Goal: Contribute content: Add original content to the website for others to see

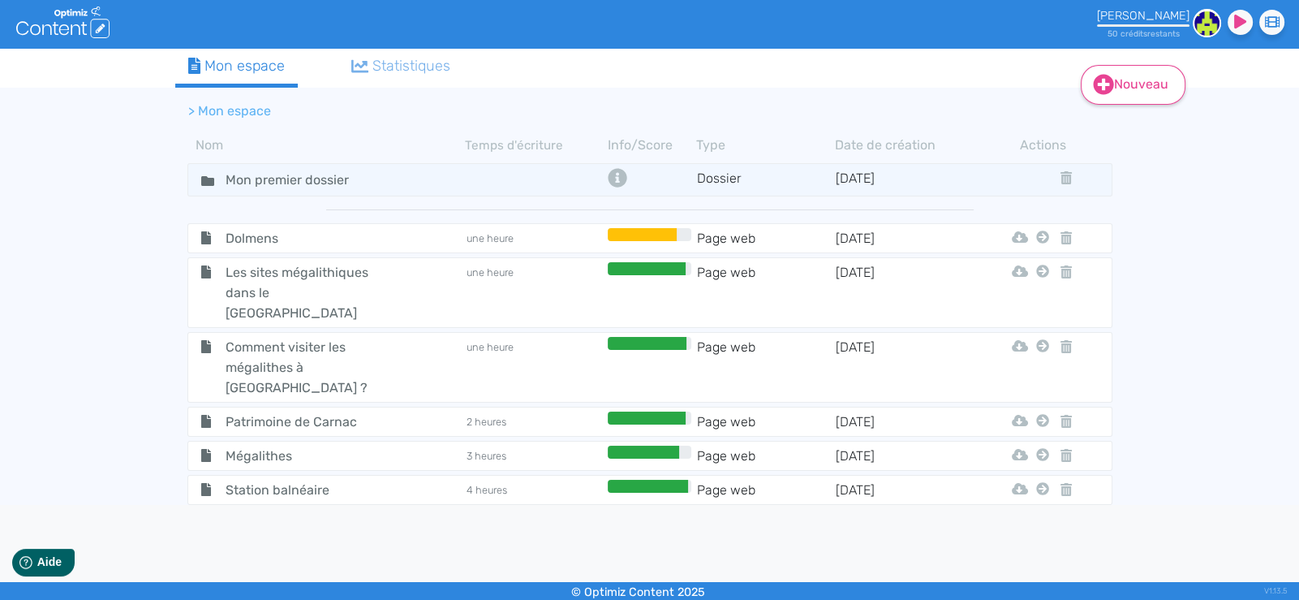
click at [1140, 84] on link "Nouveau" at bounding box center [1133, 85] width 105 height 40
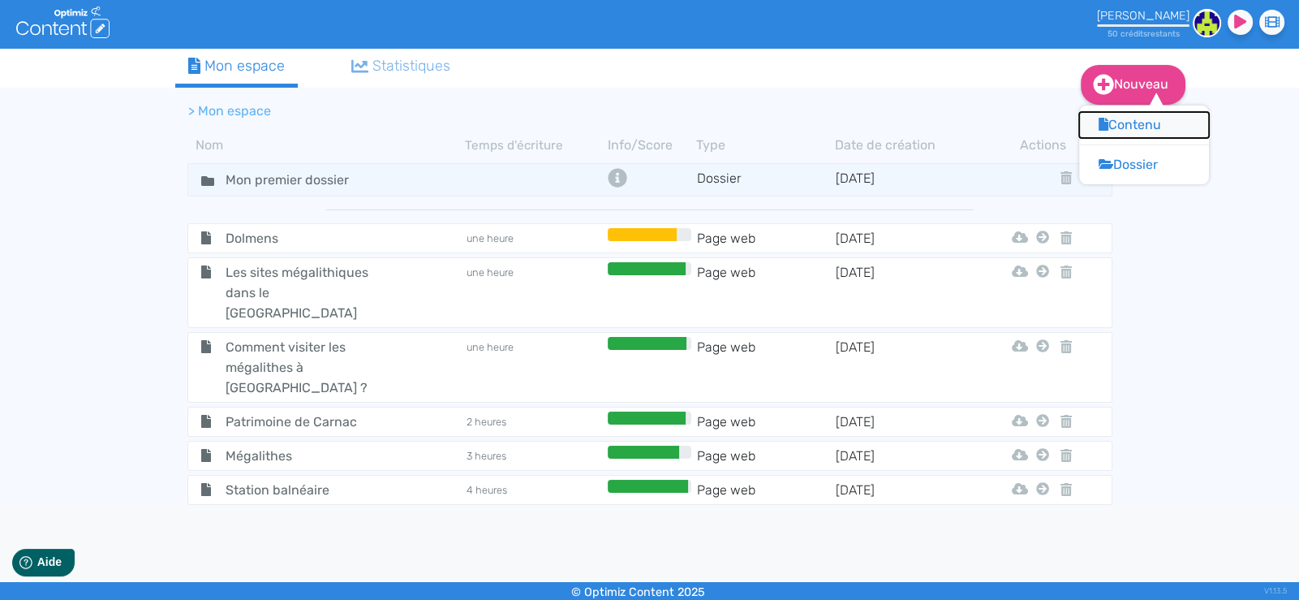
click at [1144, 123] on button "Contenu" at bounding box center [1144, 125] width 130 height 26
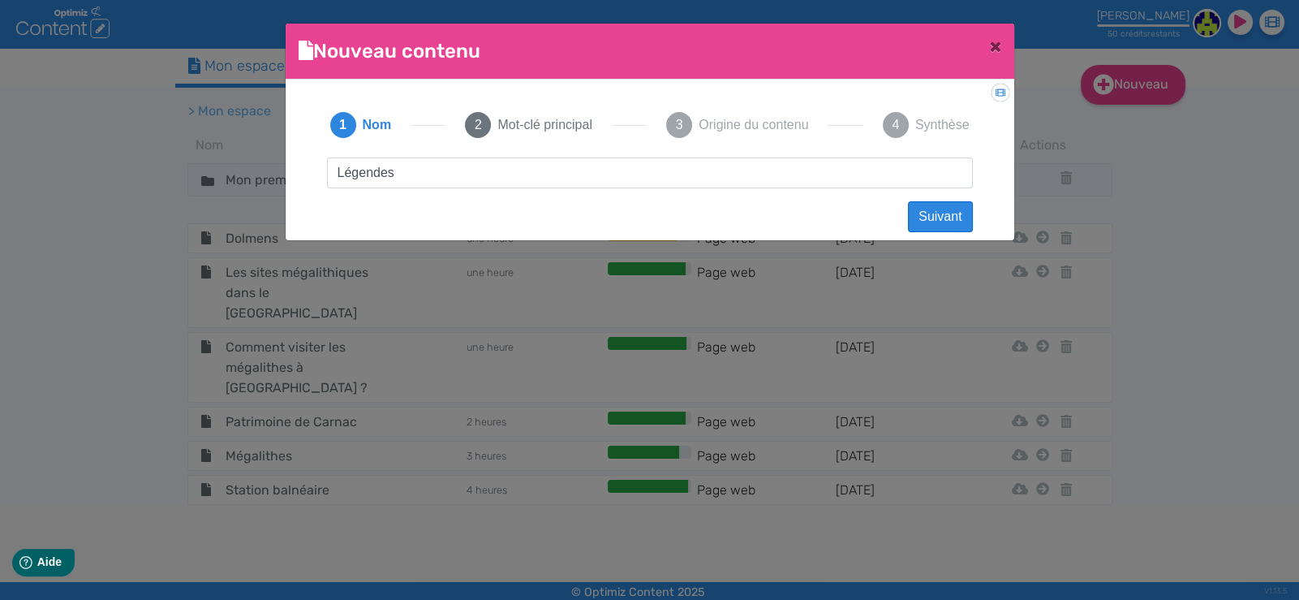
type input "Légendes"
click at [939, 210] on button "Suivant" at bounding box center [940, 216] width 64 height 31
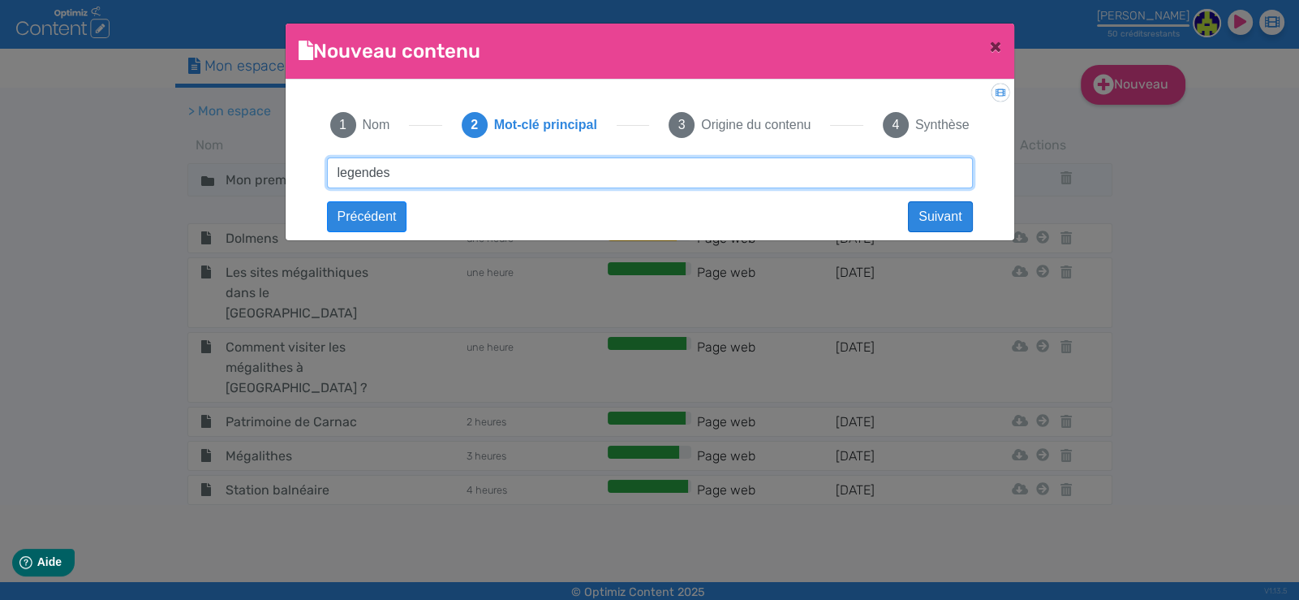
type input "legendes"
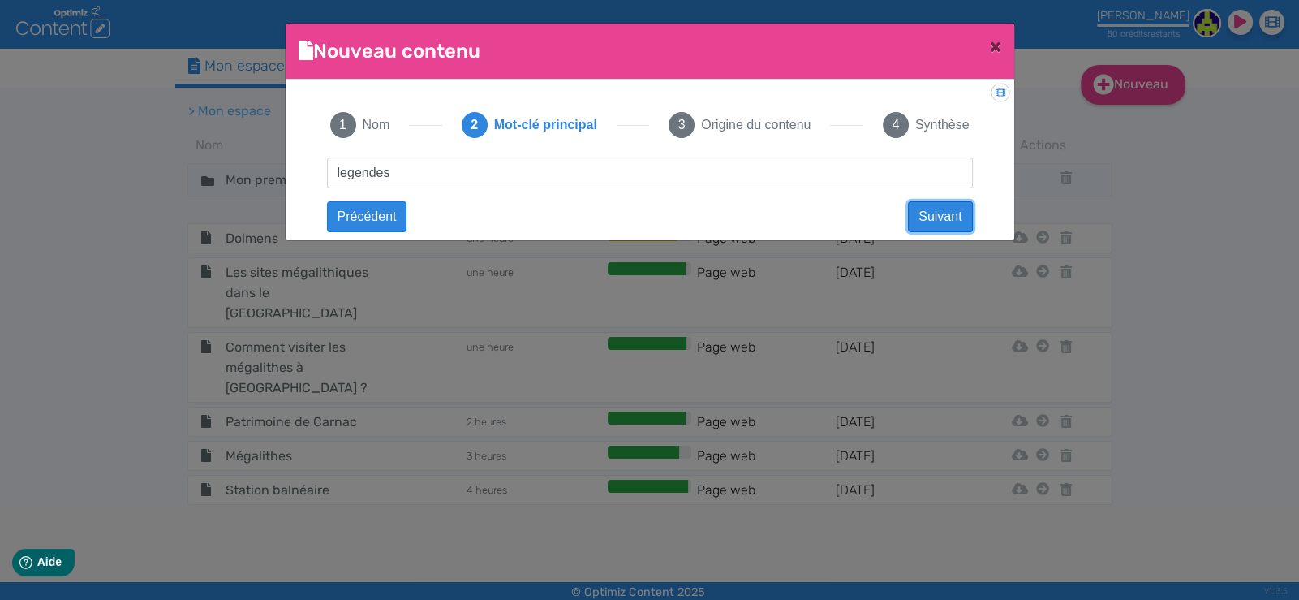
click at [941, 210] on button "Suivant" at bounding box center [940, 216] width 64 height 31
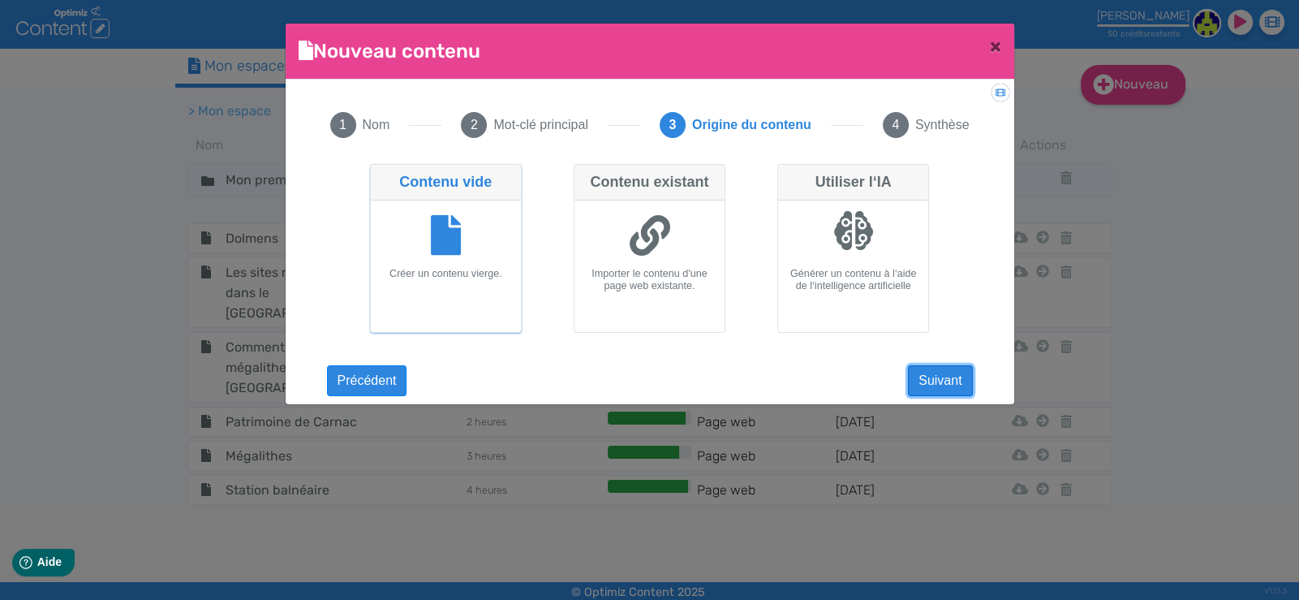
click at [938, 380] on button "Suivant" at bounding box center [940, 380] width 64 height 31
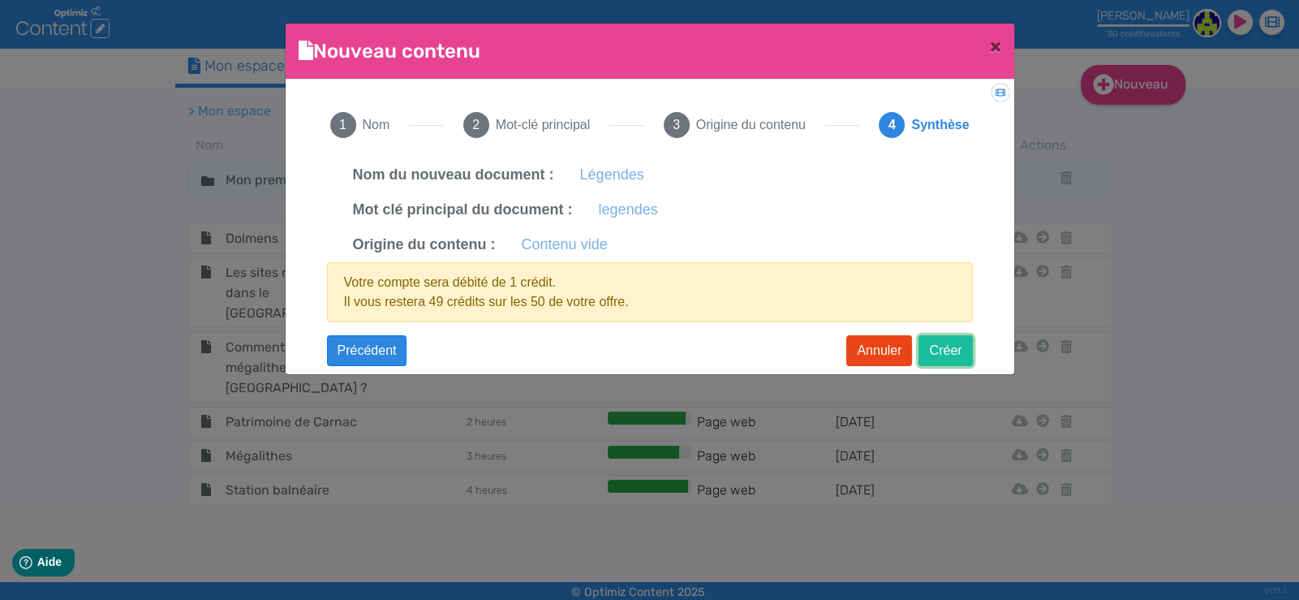
click at [941, 351] on button "Créer" at bounding box center [946, 350] width 54 height 31
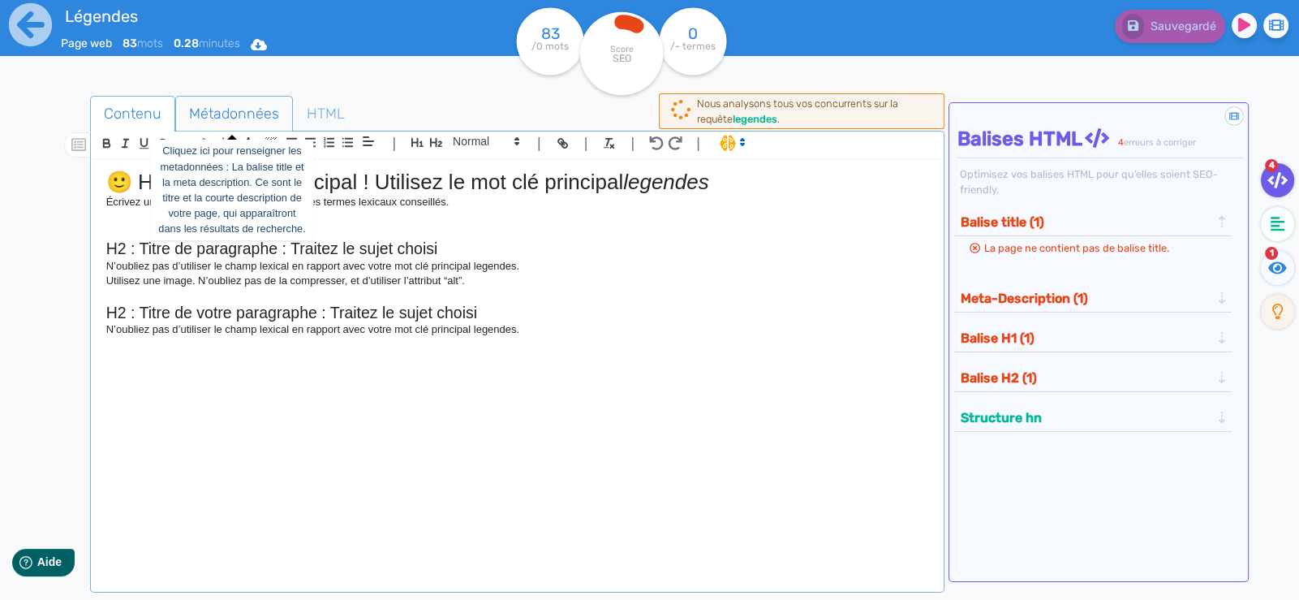
click at [239, 115] on span "Métadonnées" at bounding box center [234, 114] width 116 height 44
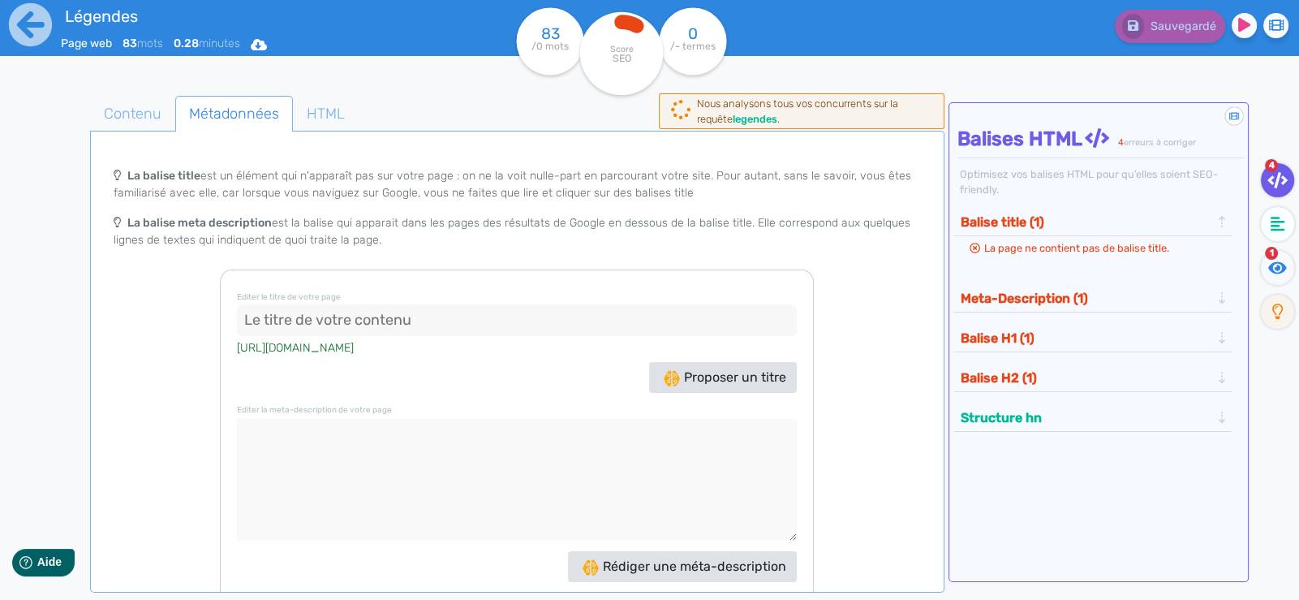
scroll to position [31, 0]
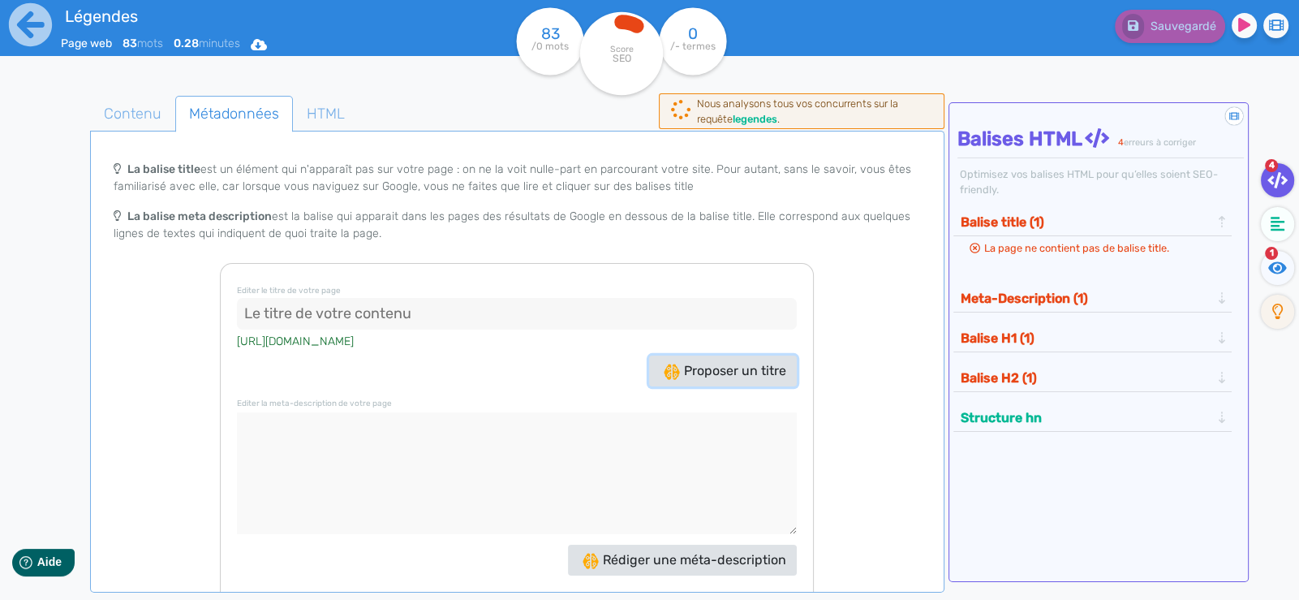
click at [671, 368] on span "Proposer un titre" at bounding box center [725, 370] width 123 height 15
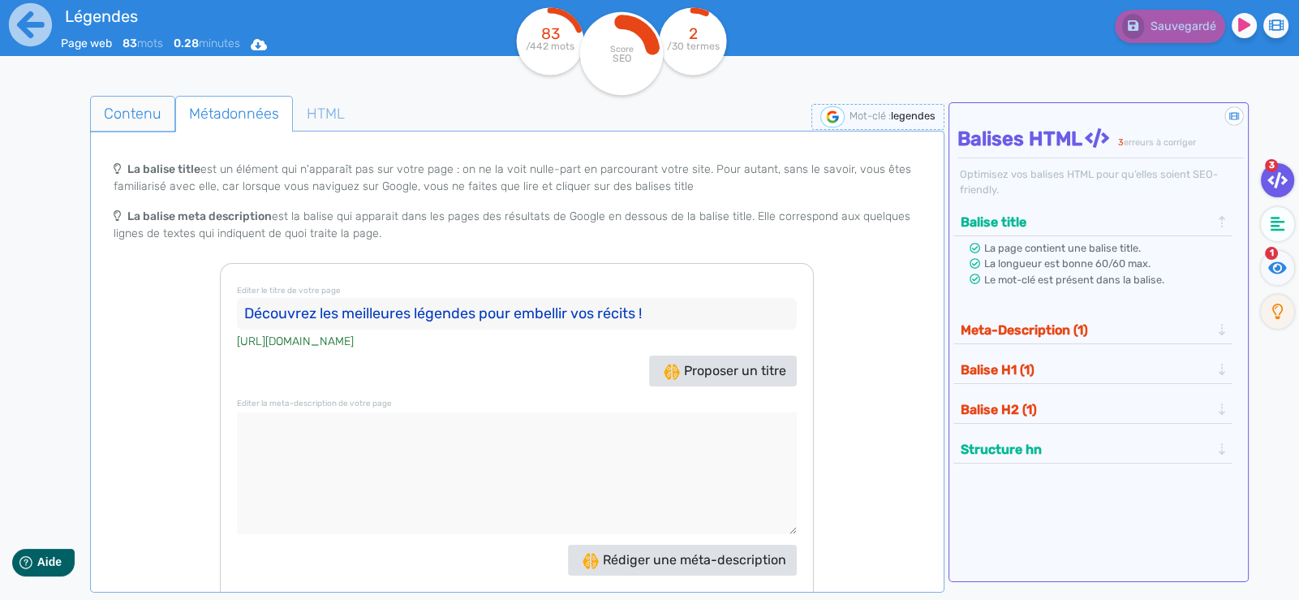
click at [125, 114] on span "Contenu" at bounding box center [133, 114] width 84 height 44
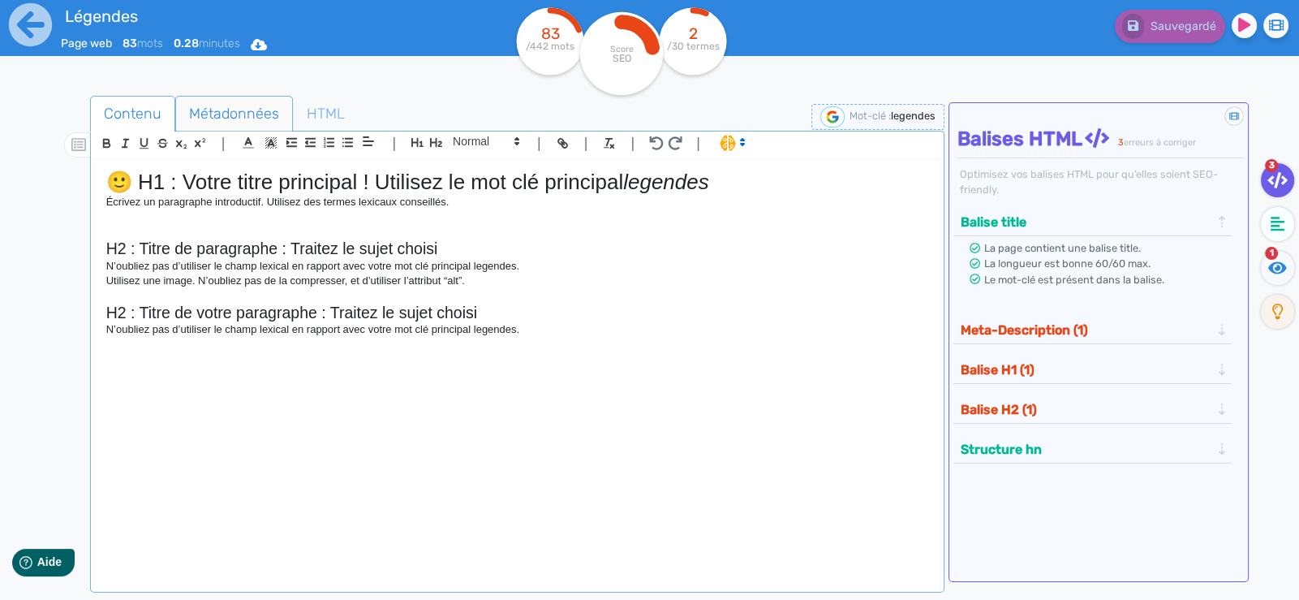
click at [200, 105] on span "Métadonnées" at bounding box center [234, 114] width 116 height 44
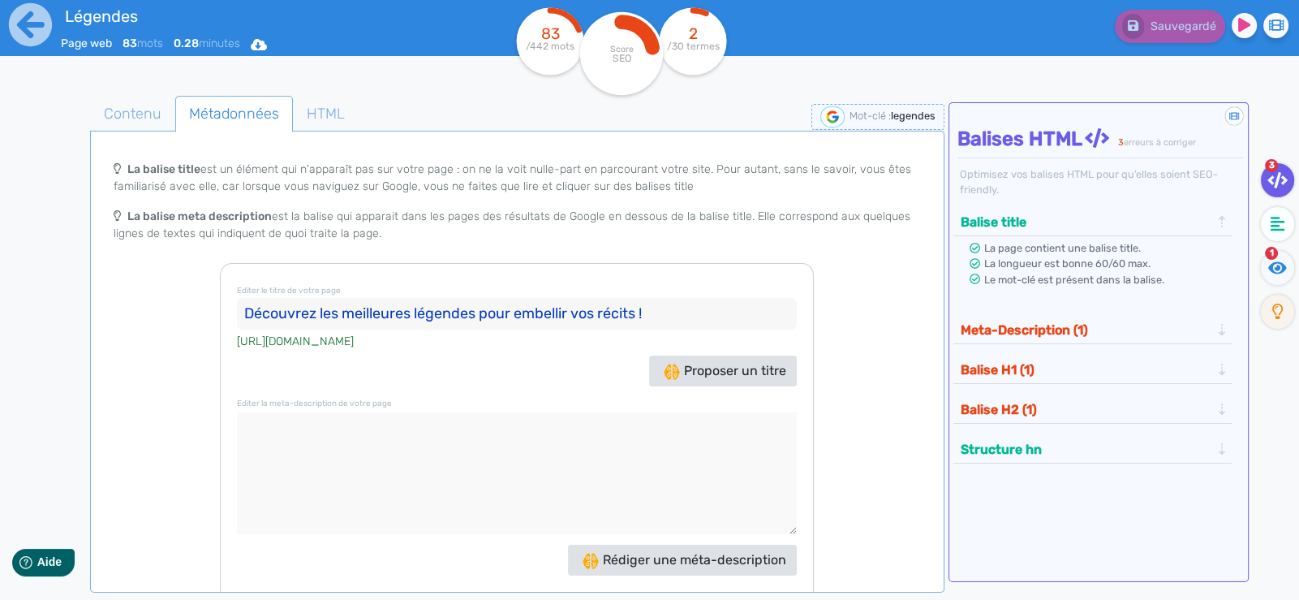
click at [420, 315] on input "Découvrez les meilleures légendes pour embellir vos récits !" at bounding box center [517, 314] width 560 height 32
click at [420, 314] on input "Découvrez les meilleures légendes pour embellir vos récits !" at bounding box center [517, 314] width 560 height 32
paste input "Les Alignements de Carnac : Explications & Légendes"
type input "Les Alignements de Carnac : Explications & Légendes"
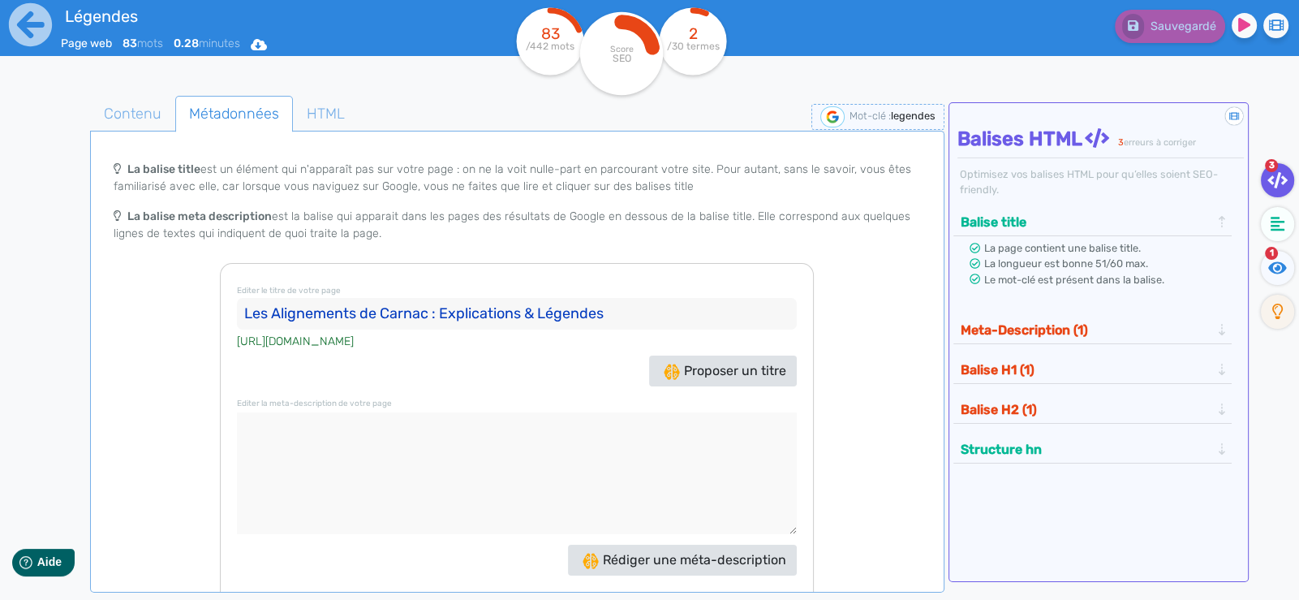
click at [554, 390] on div "Editer le titre de votre page Les Alignements de Carnac : Explications & Légend…" at bounding box center [517, 443] width 594 height 360
click at [336, 413] on textarea at bounding box center [517, 473] width 560 height 122
paste textarea "Culte religieux, site astronomique ou armée de pierres ? Nombreuses sont les lé…"
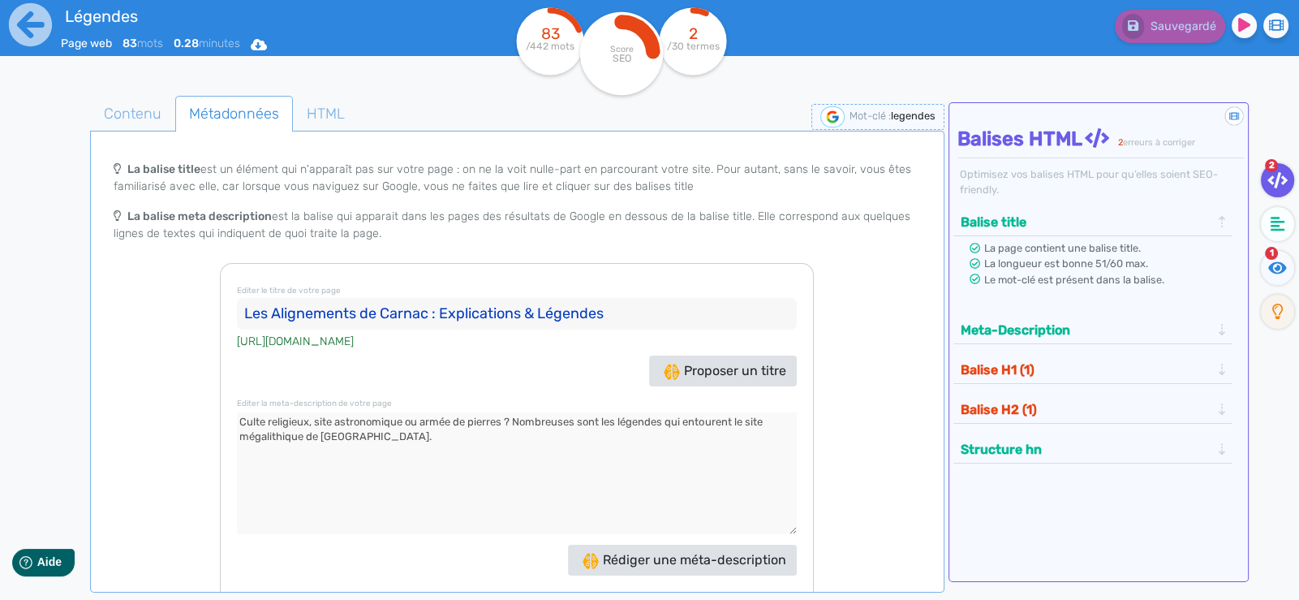
type textarea "Culte religieux, site astronomique ou armée de pierres ? Nombreuses sont les lé…"
click at [860, 364] on div "Le balise title et la meta description sont les ambassadrices de votre site, Le…" at bounding box center [517, 386] width 848 height 467
click at [142, 117] on span "Contenu" at bounding box center [133, 114] width 84 height 44
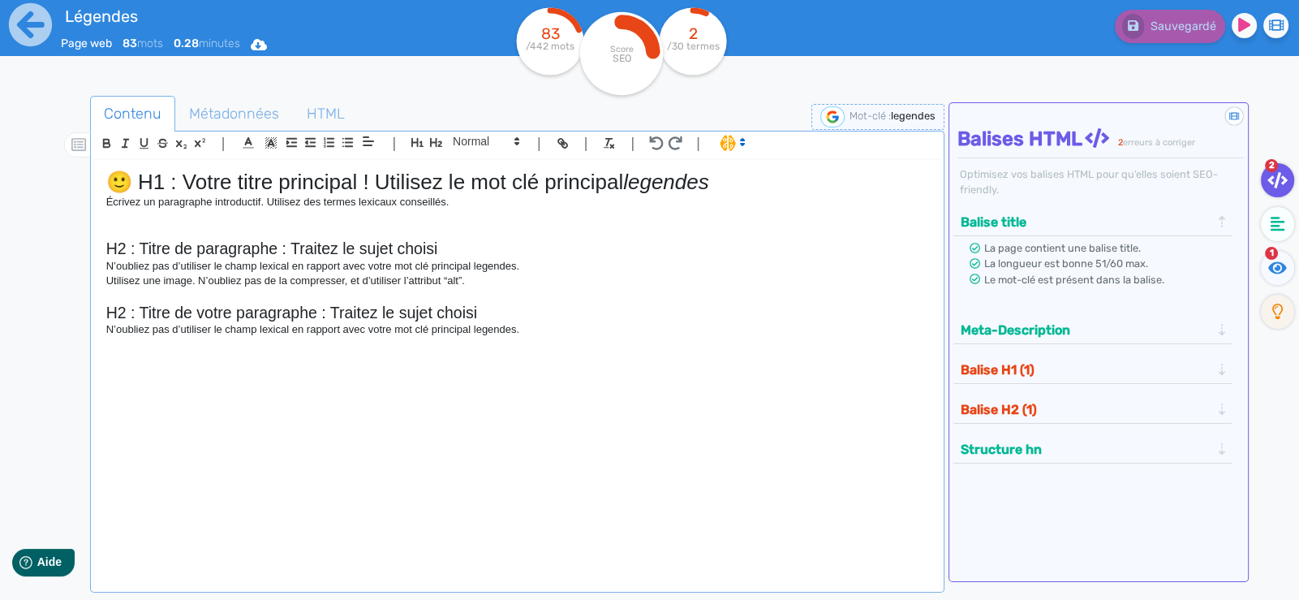
click at [164, 375] on div "🙂 H1 : Votre titre principal ! Utilisez le mot clé principal legendes Écrivez u…" at bounding box center [517, 370] width 847 height 420
click at [550, 314] on h2 "H2 : Titre de votre paragraphe : Traitez le sujet choisi" at bounding box center [517, 313] width 822 height 19
click at [525, 334] on p "N’oubliez pas d’utiliser le champ lexical en rapport avec votre mot clé princip…" at bounding box center [517, 329] width 822 height 15
drag, startPoint x: 528, startPoint y: 328, endPoint x: 531, endPoint y: 336, distance: 8.7
click at [531, 336] on p "N’oubliez pas d’utiliser le champ lexical en rapport avec votre mot clé princip…" at bounding box center [517, 329] width 822 height 15
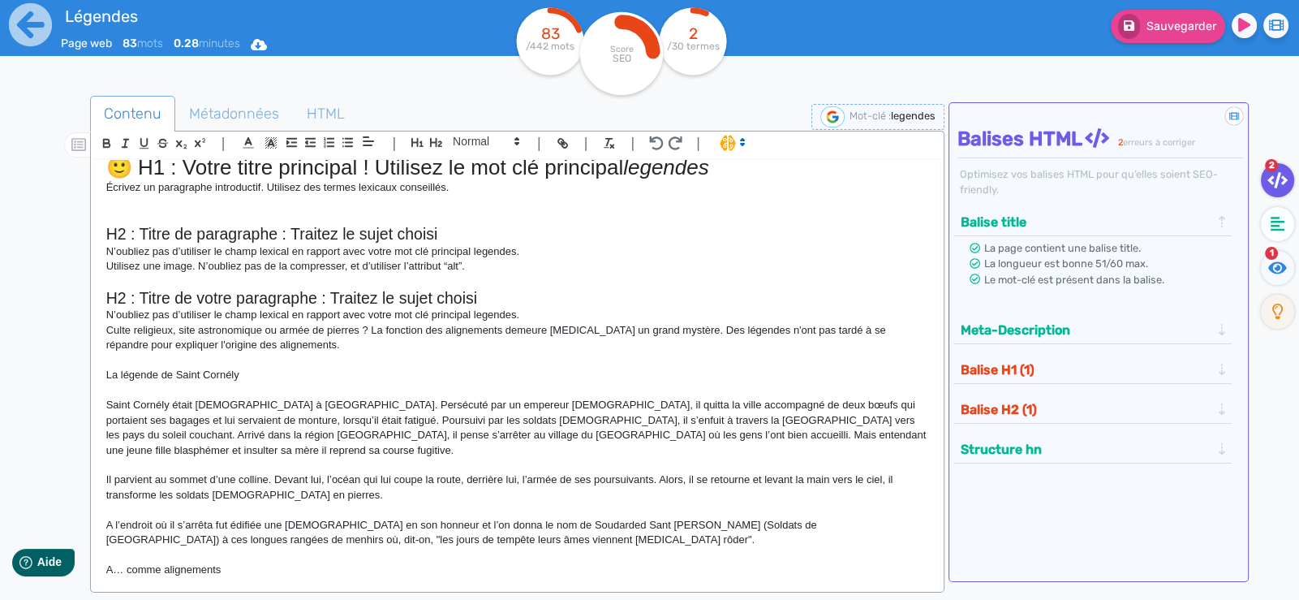
scroll to position [0, 0]
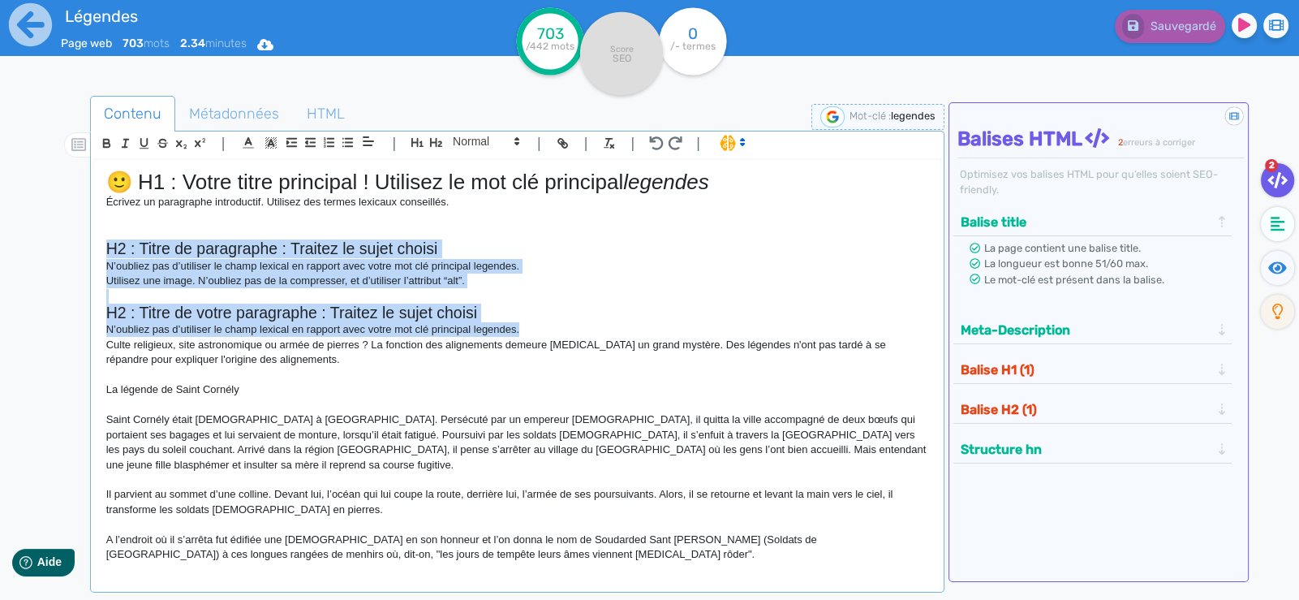
drag, startPoint x: 520, startPoint y: 326, endPoint x: 101, endPoint y: 242, distance: 428.0
click at [101, 241] on div "🙂 H1 : Votre titre principal ! Utilisez le mot clé principal legendes Écrivez u…" at bounding box center [517, 370] width 847 height 420
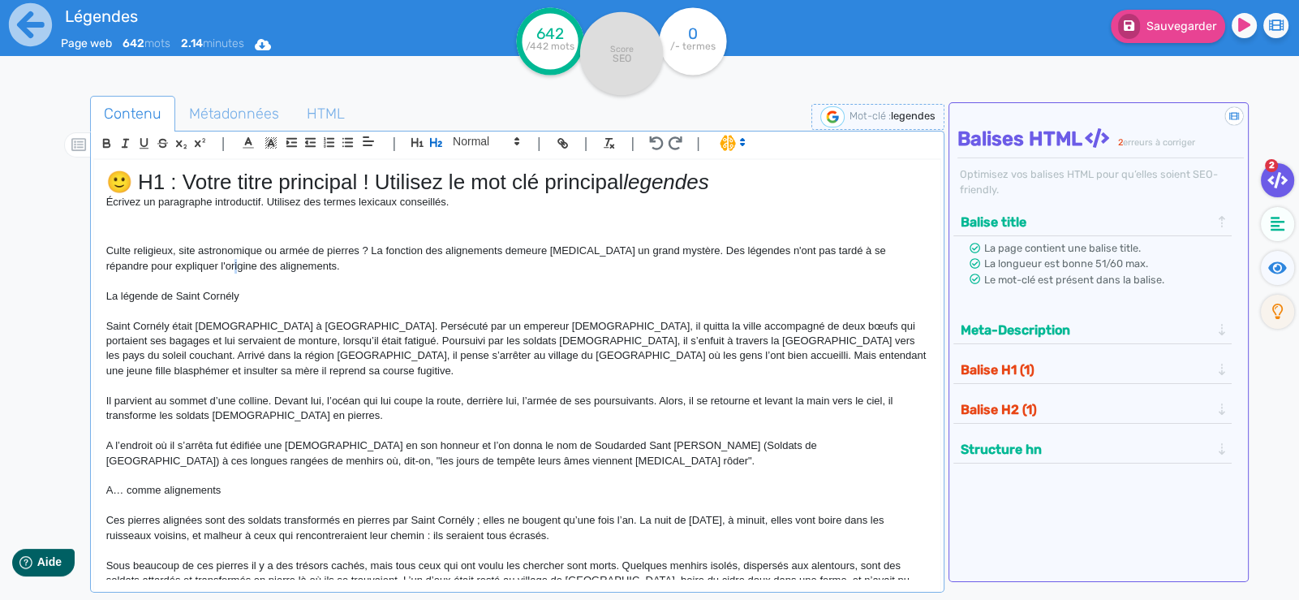
click at [205, 271] on p "Culte religieux, site astronomique ou armée de pierres ? La fonction des aligne…" at bounding box center [517, 258] width 822 height 30
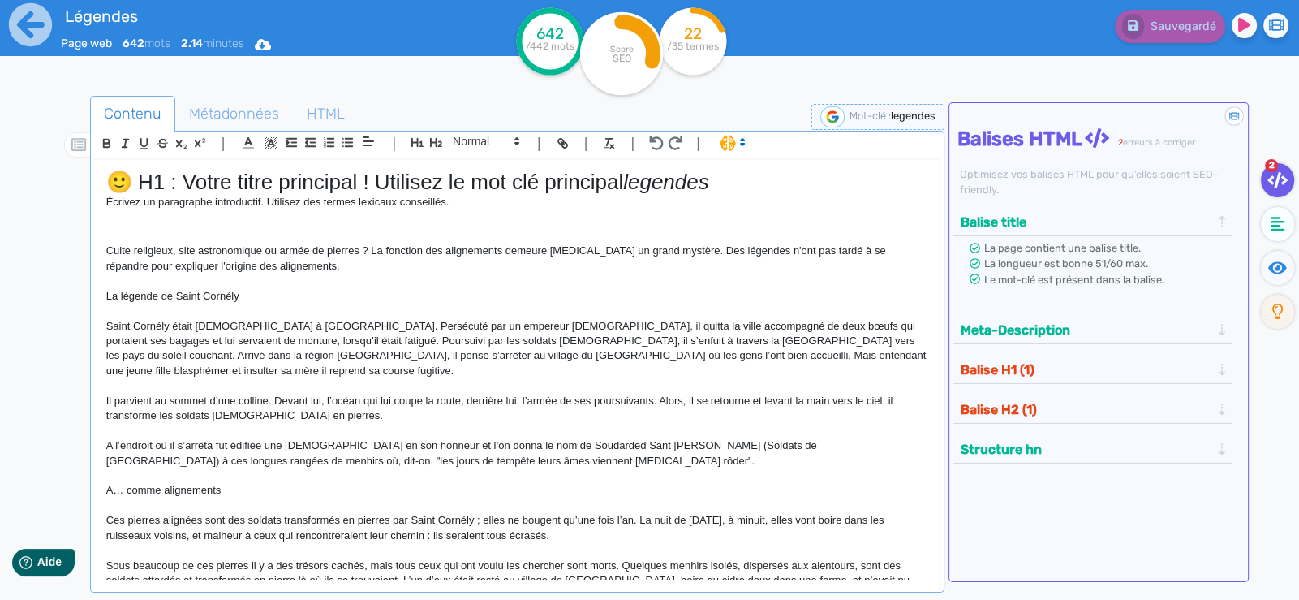
click at [274, 269] on p "Culte religieux, site astronomique ou armée de pierres ? La fonction des aligne…" at bounding box center [517, 258] width 822 height 30
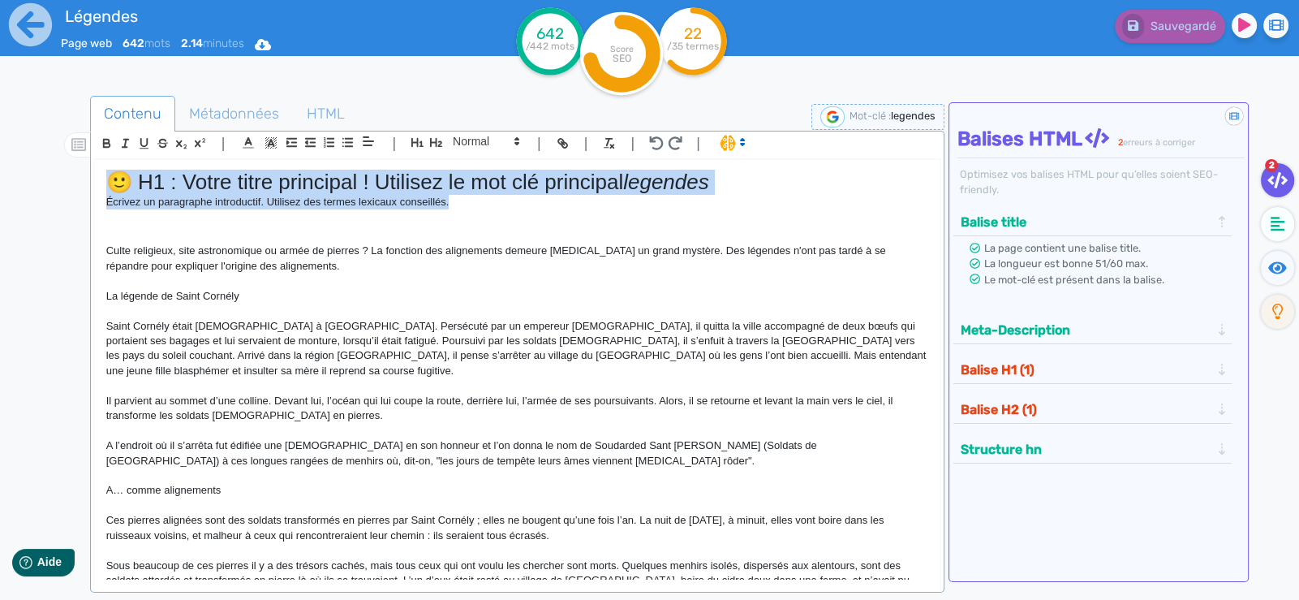
drag, startPoint x: 462, startPoint y: 195, endPoint x: 92, endPoint y: 159, distance: 371.8
click at [92, 157] on div "| | H3 H4 H5 H6 Normal | | | | 🙂 H1 : Votre titre principal ! Utilisez le mot c…" at bounding box center [517, 362] width 855 height 462
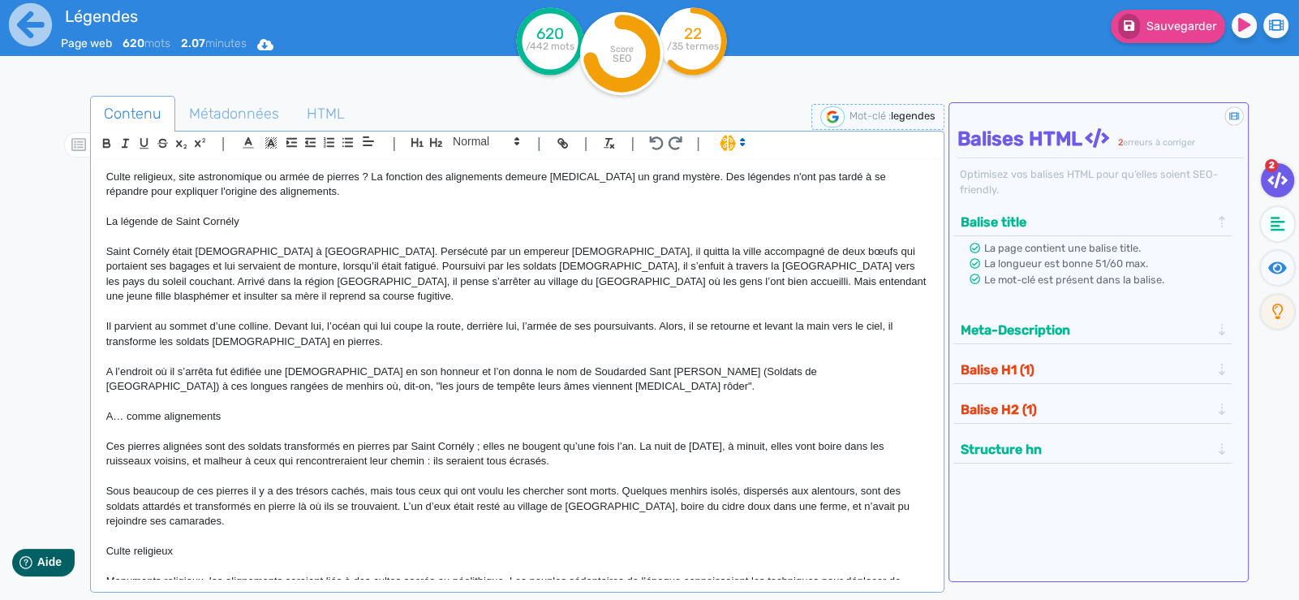
click at [366, 349] on p at bounding box center [517, 356] width 822 height 15
click at [255, 218] on p "La légende de Saint Cornély" at bounding box center [517, 221] width 822 height 15
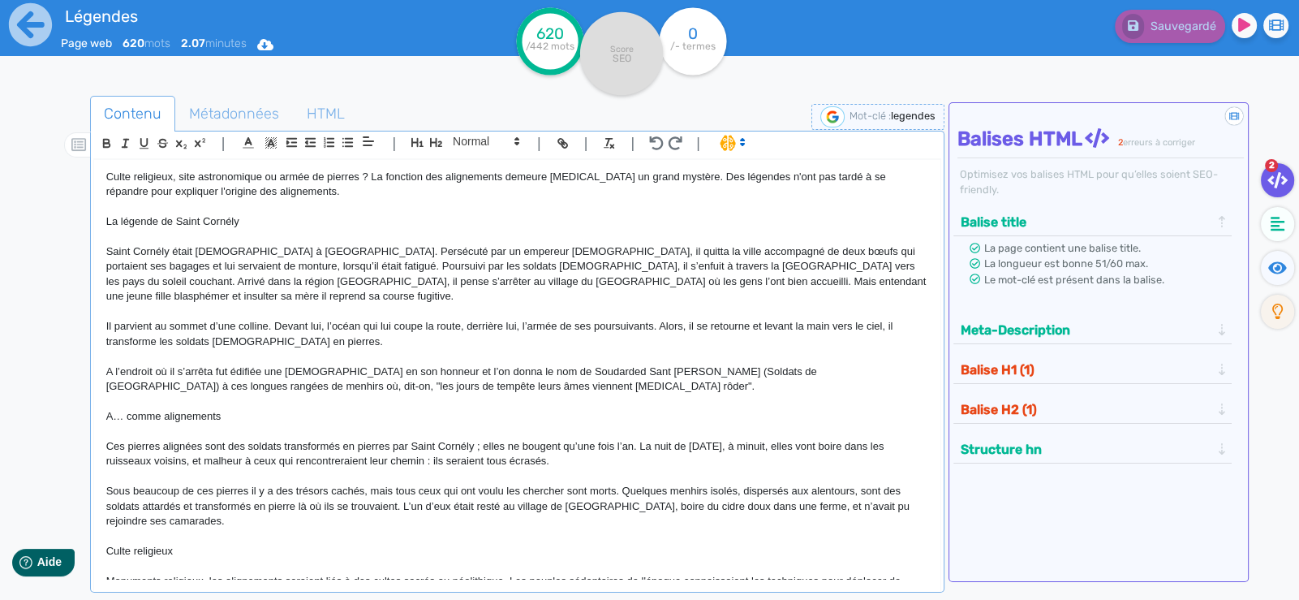
click at [255, 218] on p "La légende de Saint Cornély" at bounding box center [517, 221] width 822 height 15
click at [433, 136] on icon "button" at bounding box center [436, 143] width 14 height 14
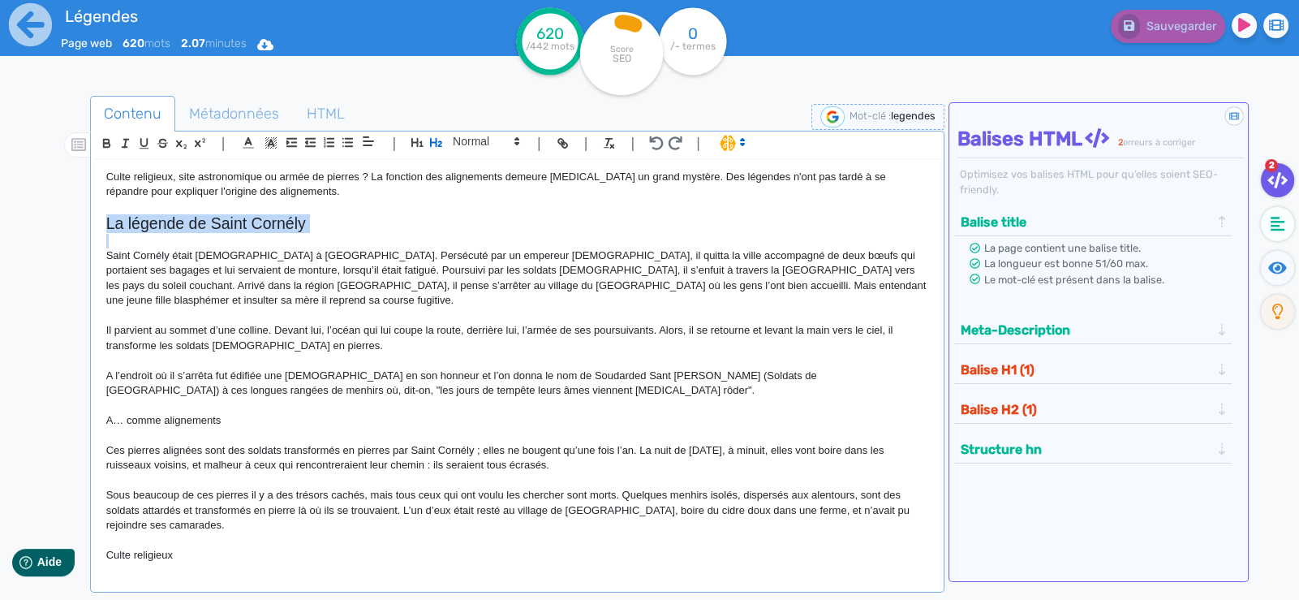
click at [336, 229] on h2 "La légende de Saint Cornély" at bounding box center [517, 223] width 822 height 19
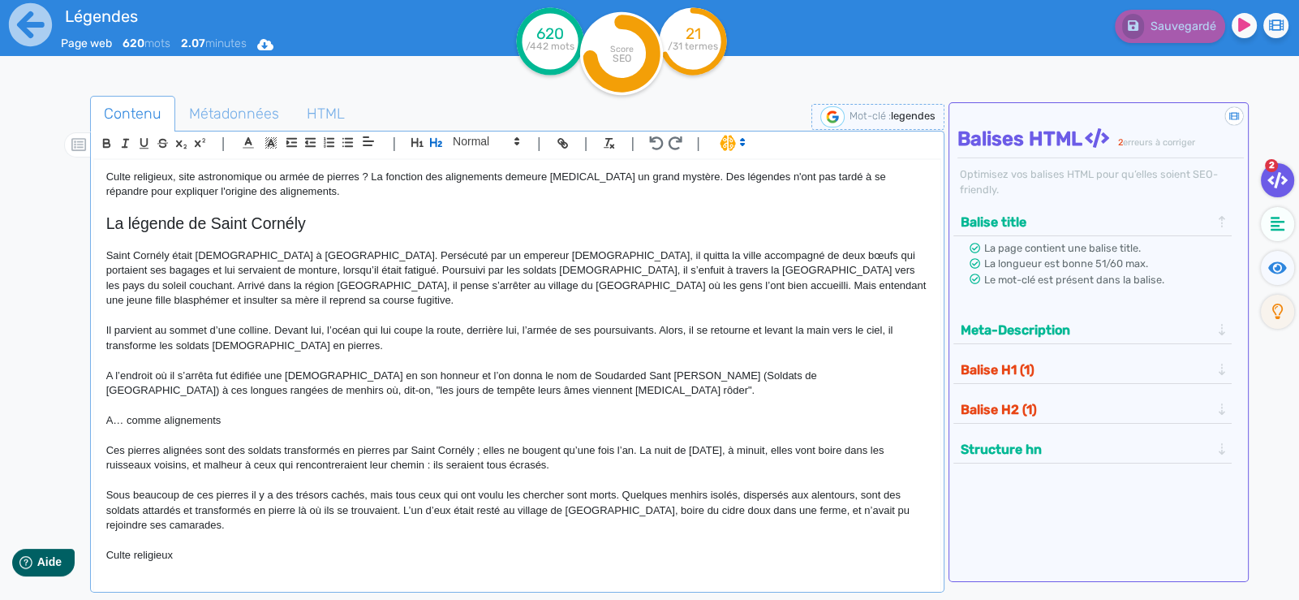
click at [237, 413] on p "A… comme alignements" at bounding box center [517, 420] width 822 height 15
click at [434, 141] on icon "button" at bounding box center [436, 143] width 14 height 14
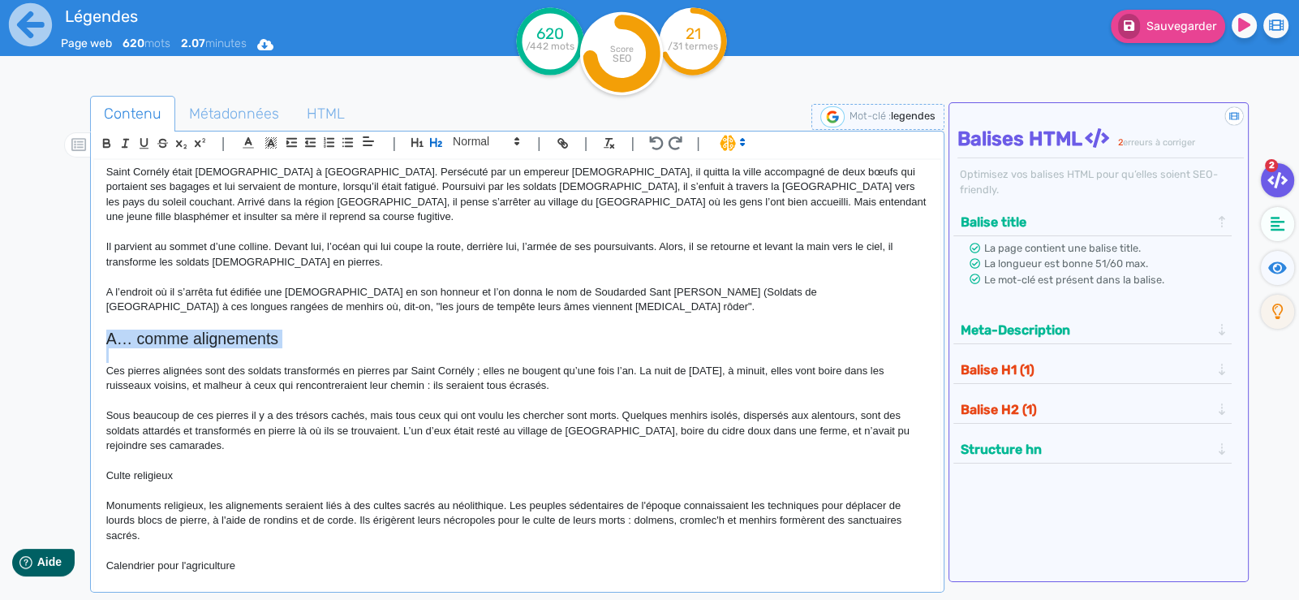
scroll to position [162, 0]
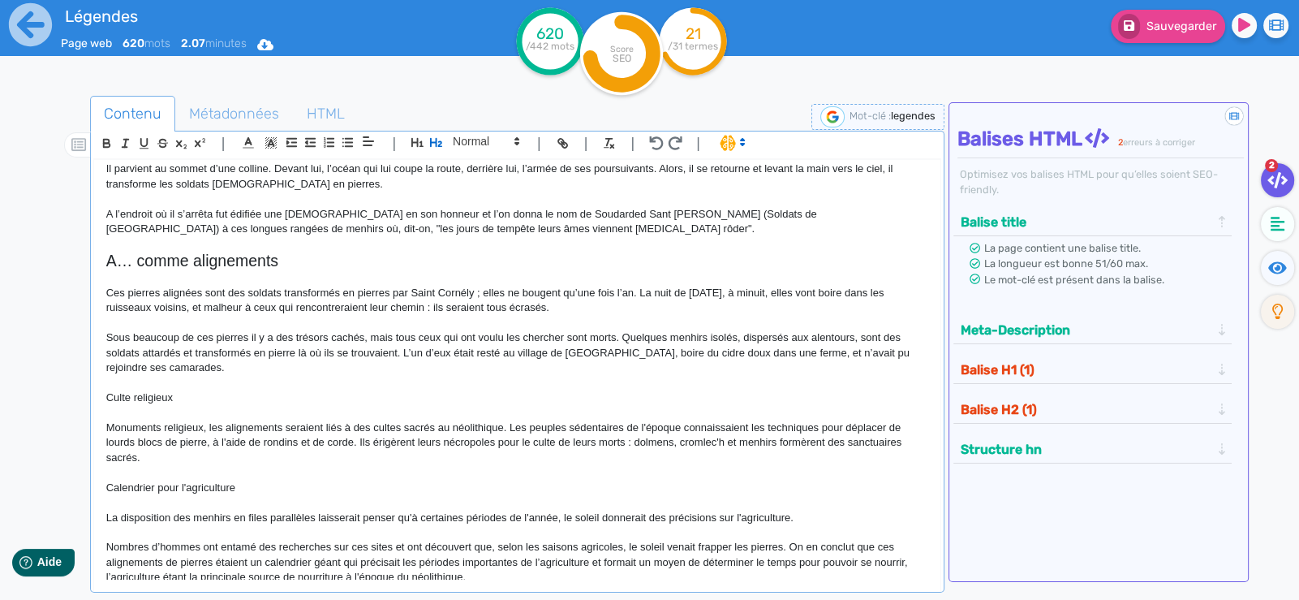
click at [187, 390] on p "Culte religieux" at bounding box center [517, 397] width 822 height 15
click at [439, 141] on icon "button" at bounding box center [436, 142] width 12 height 9
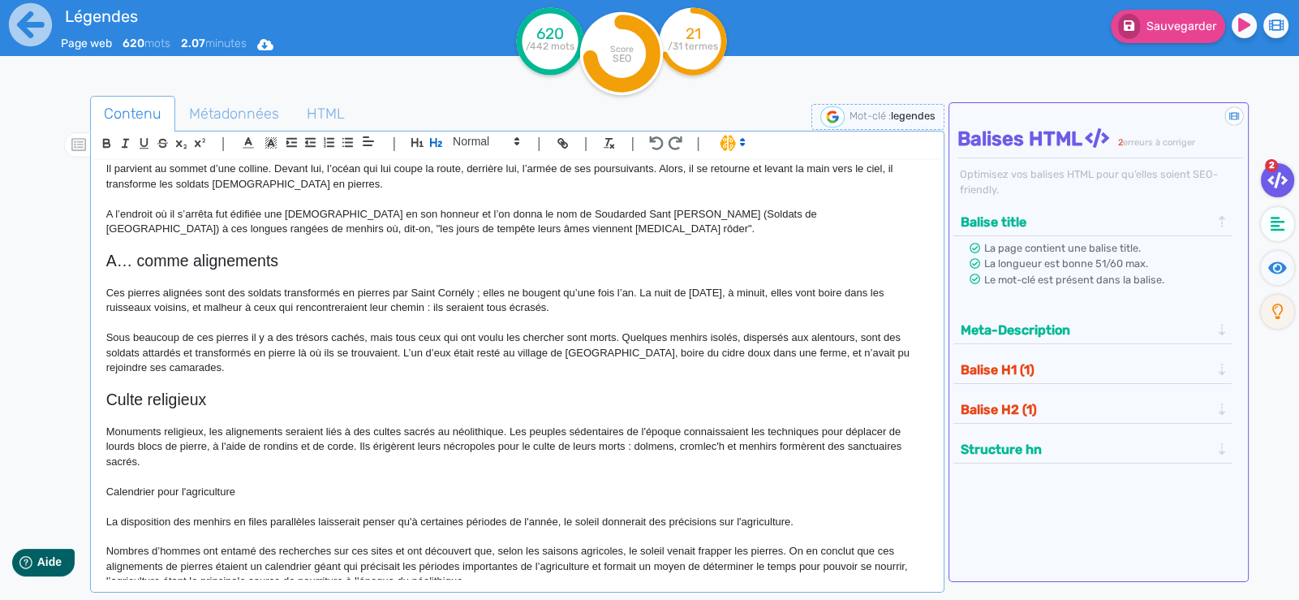
click at [330, 336] on p "Sous beaucoup de ces pierres il y a des trésors cachés, mais tous ceux qui ont …" at bounding box center [517, 352] width 822 height 45
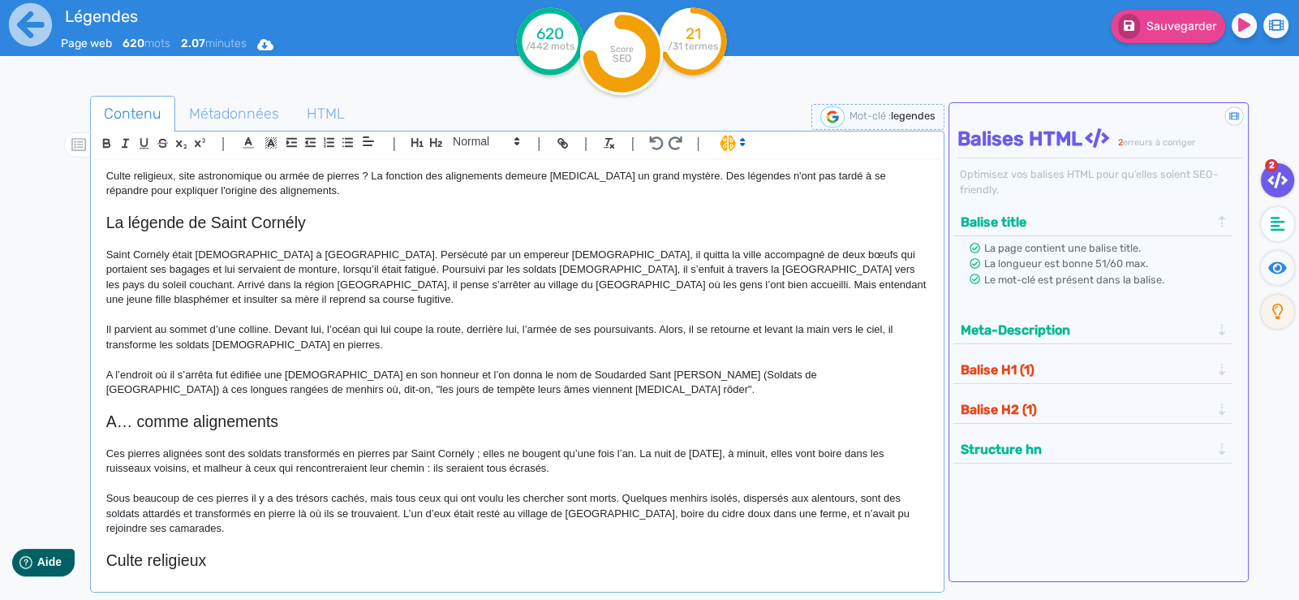
scroll to position [0, 0]
click at [234, 251] on p "Saint Cornély était [DEMOGRAPHIC_DATA] à [GEOGRAPHIC_DATA]. Persécuté par un em…" at bounding box center [517, 278] width 822 height 60
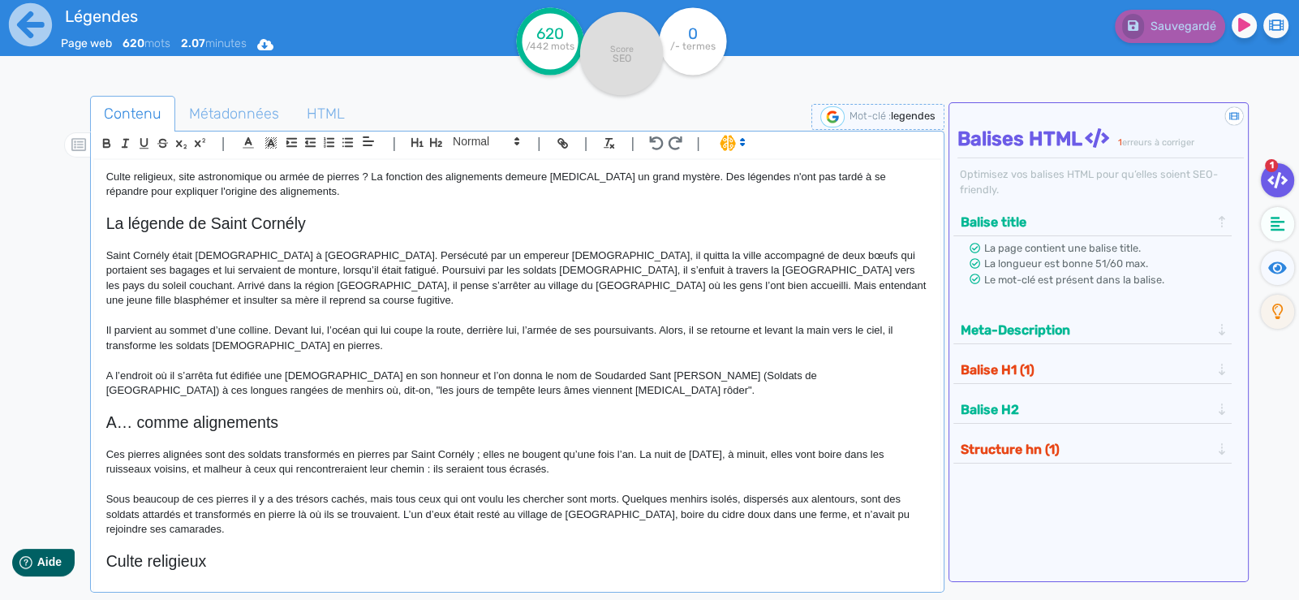
click at [120, 179] on p "Culte religieux, site astronomique ou armée de pierres ? La fonction des aligne…" at bounding box center [517, 185] width 822 height 30
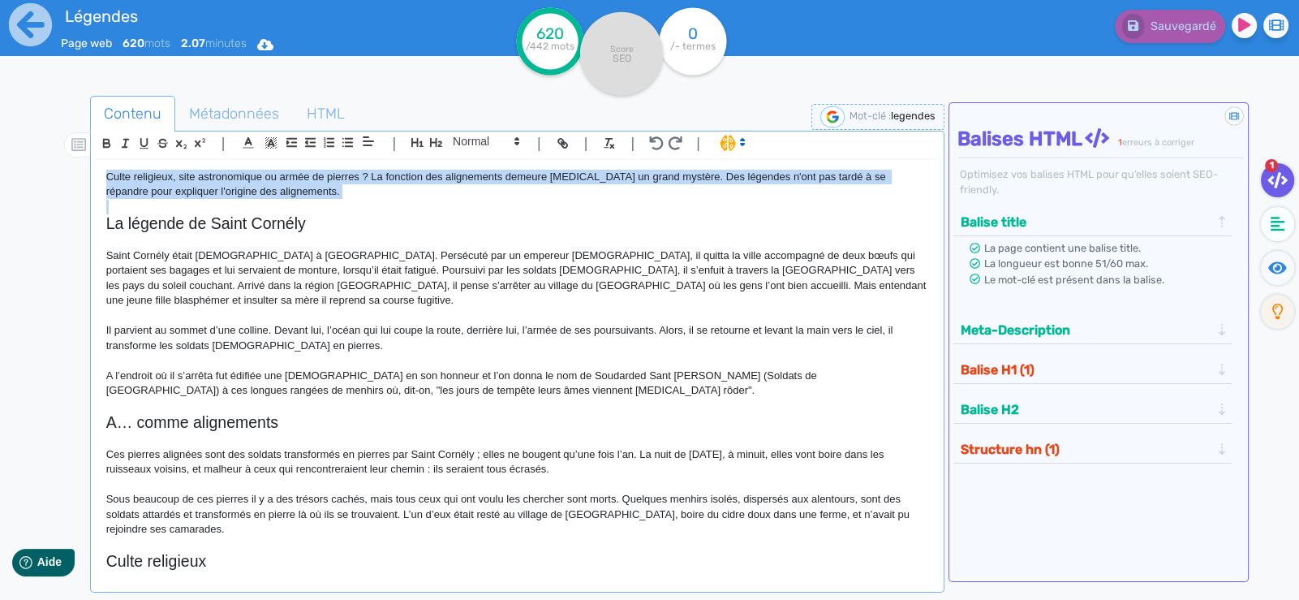
click at [120, 179] on p "Culte religieux, site astronomique ou armée de pierres ? La fonction des aligne…" at bounding box center [517, 185] width 822 height 30
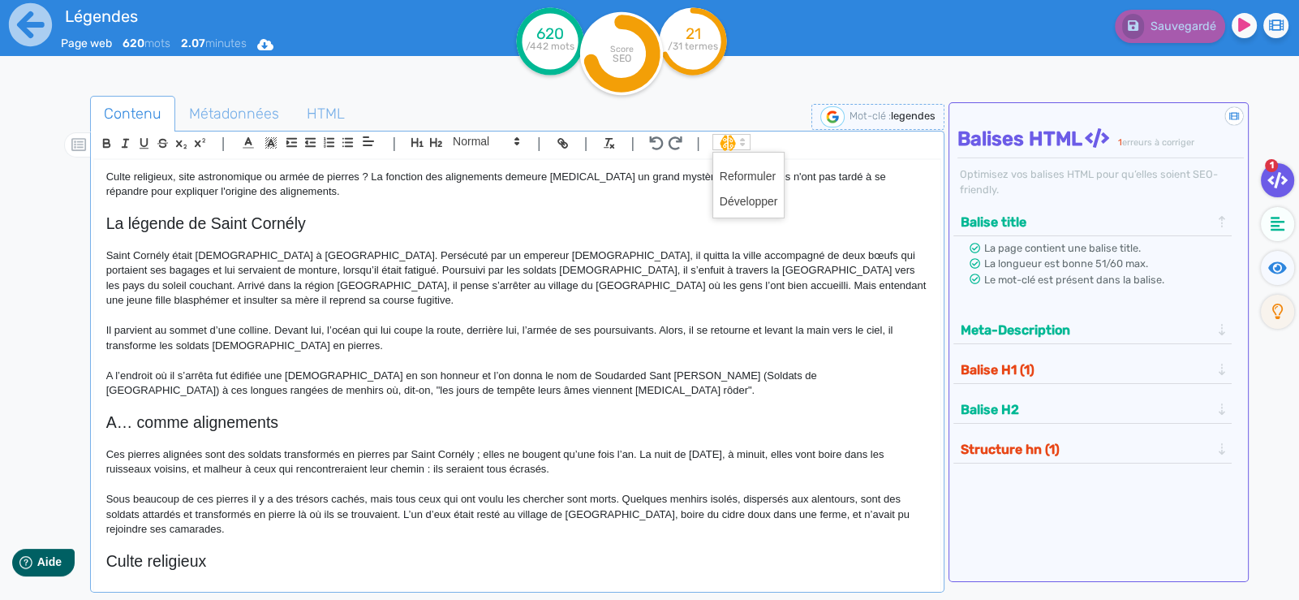
click at [729, 142] on span at bounding box center [732, 142] width 38 height 16
click at [739, 174] on span at bounding box center [749, 176] width 58 height 25
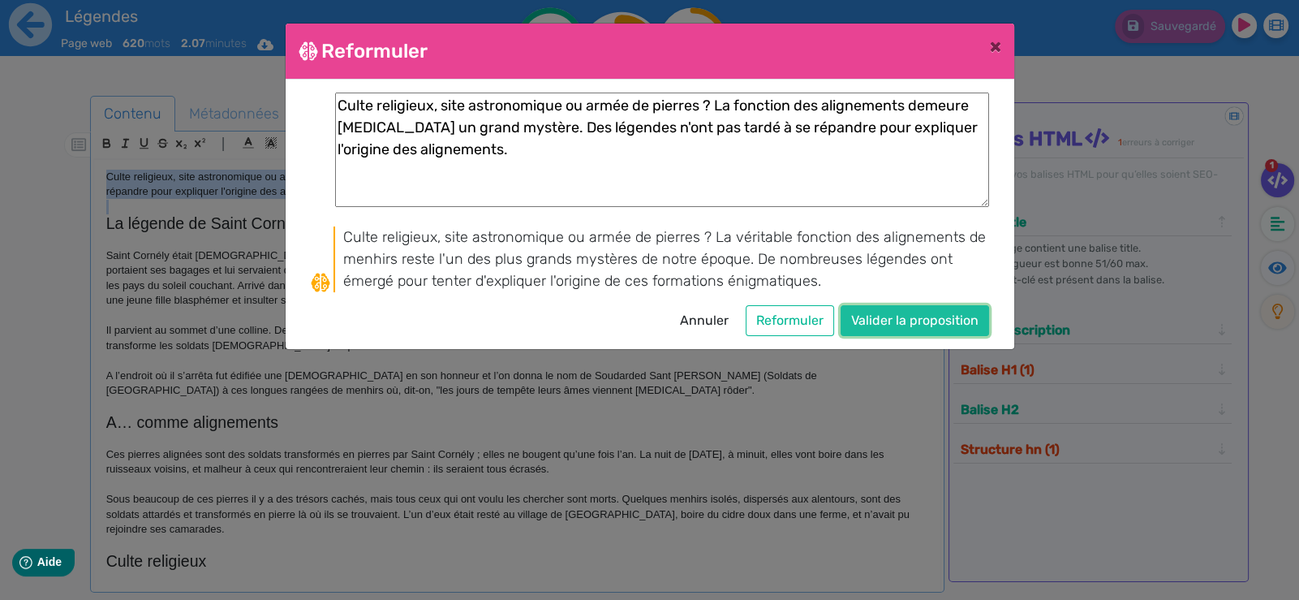
click at [913, 322] on button "Valider la proposition" at bounding box center [915, 320] width 149 height 31
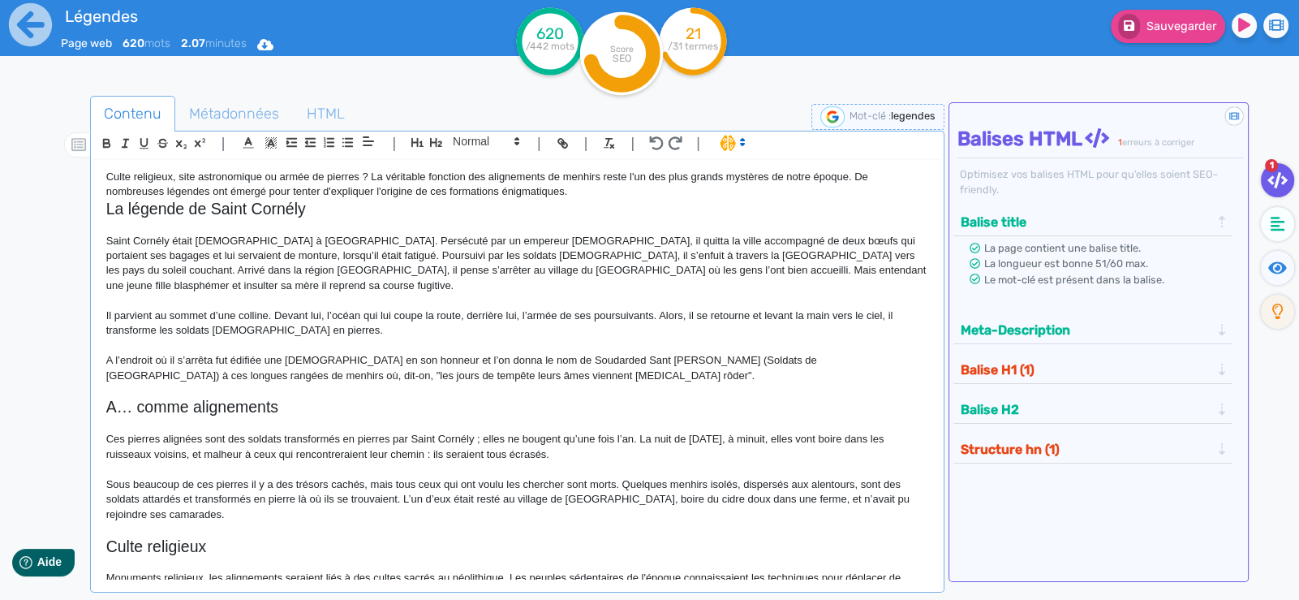
click at [552, 251] on p "Saint Cornély était [DEMOGRAPHIC_DATA] à [GEOGRAPHIC_DATA]. Persécuté par un em…" at bounding box center [517, 264] width 822 height 60
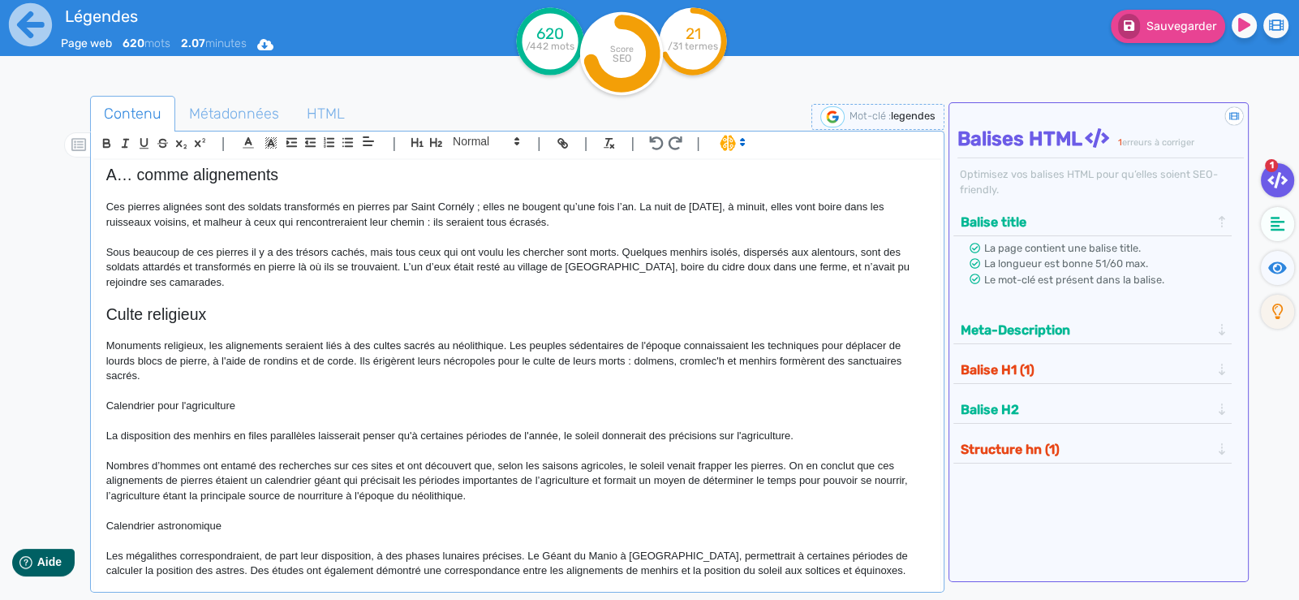
scroll to position [375, 0]
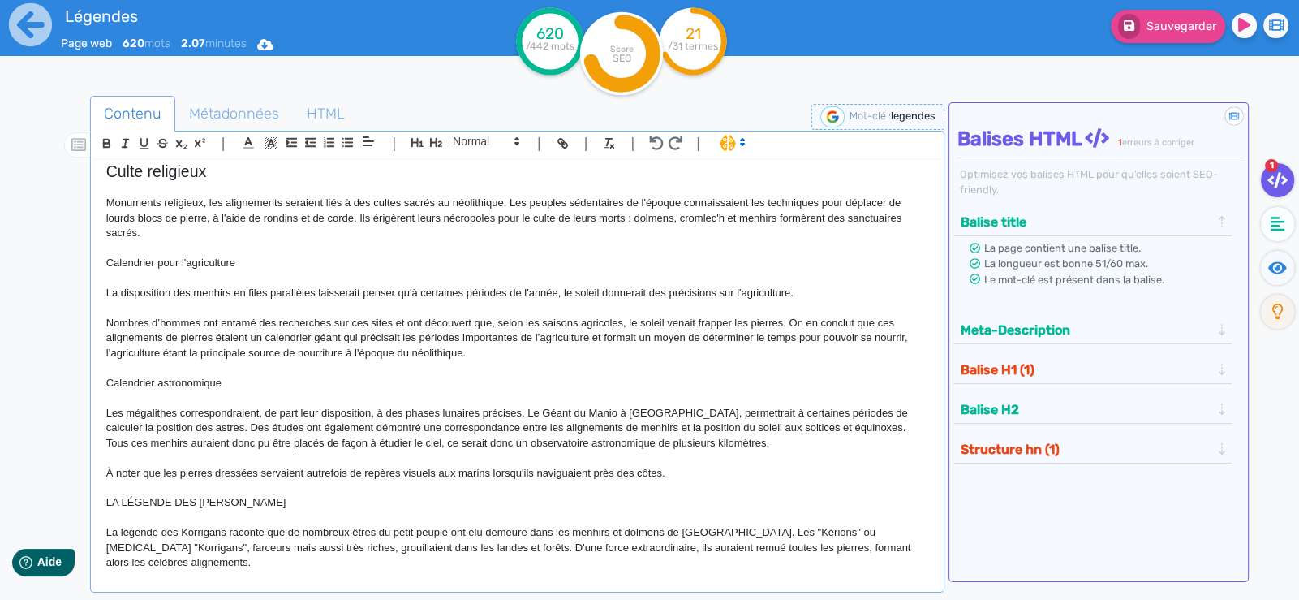
click at [789, 585] on p "Le mystère n'ayant pas [MEDICAL_DATA] été levé, nous laissons chacun se faire s…" at bounding box center [517, 592] width 822 height 15
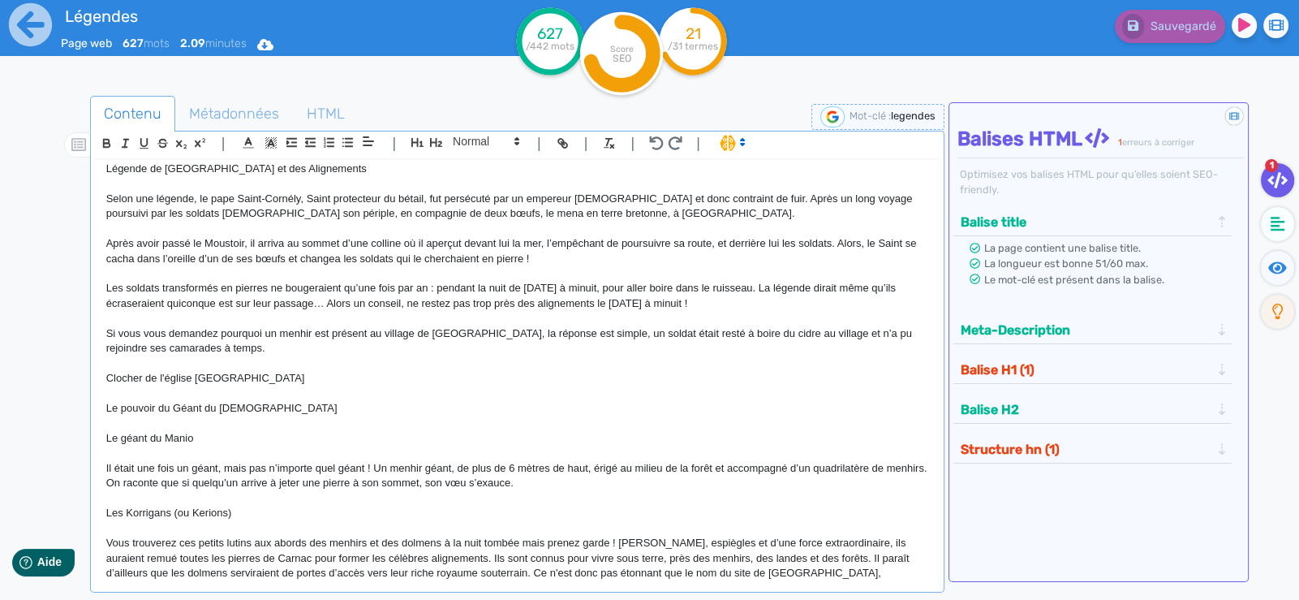
scroll to position [807, 0]
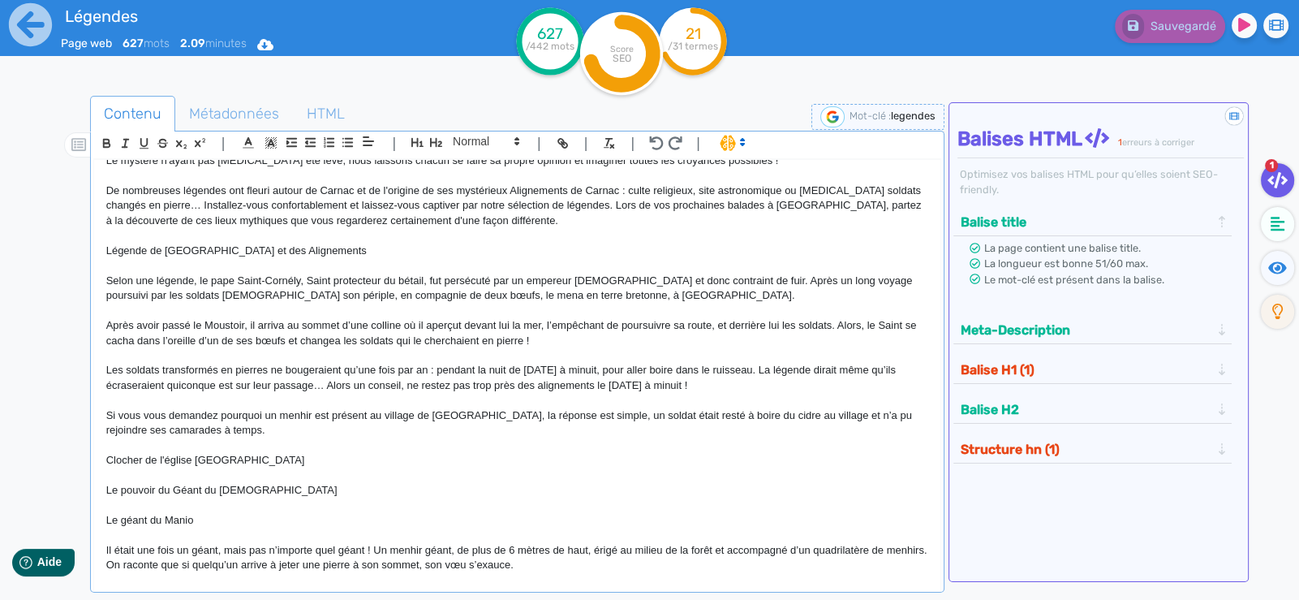
click at [159, 453] on p "Clocher de l'église [GEOGRAPHIC_DATA]" at bounding box center [517, 460] width 822 height 15
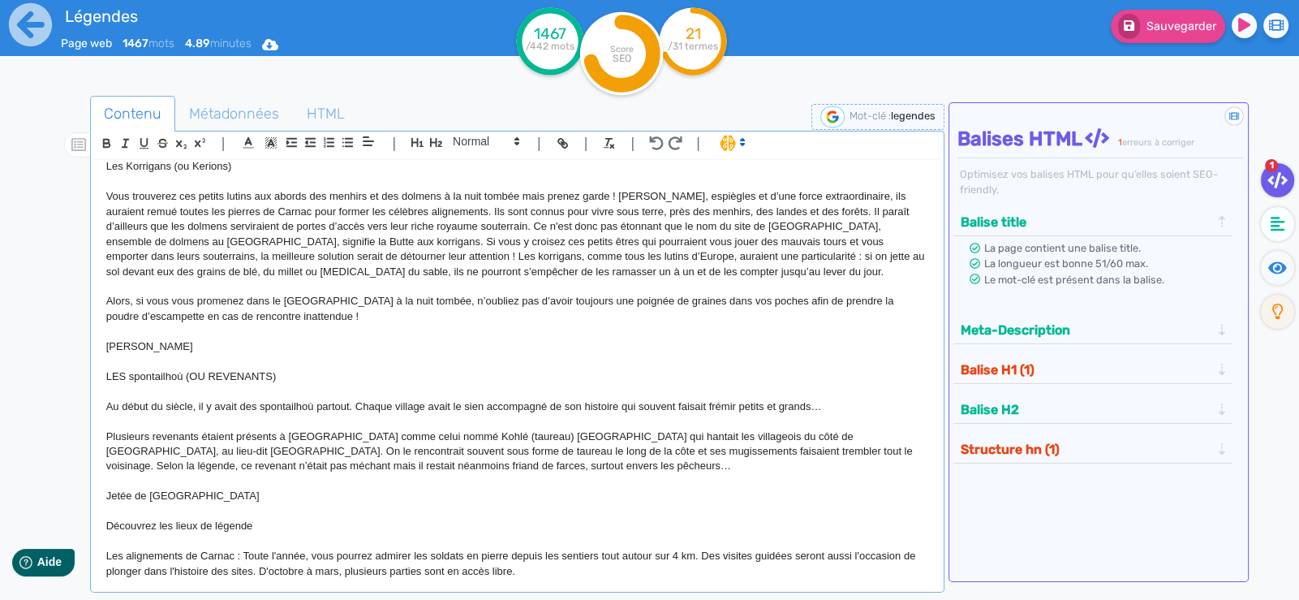
scroll to position [1213, 0]
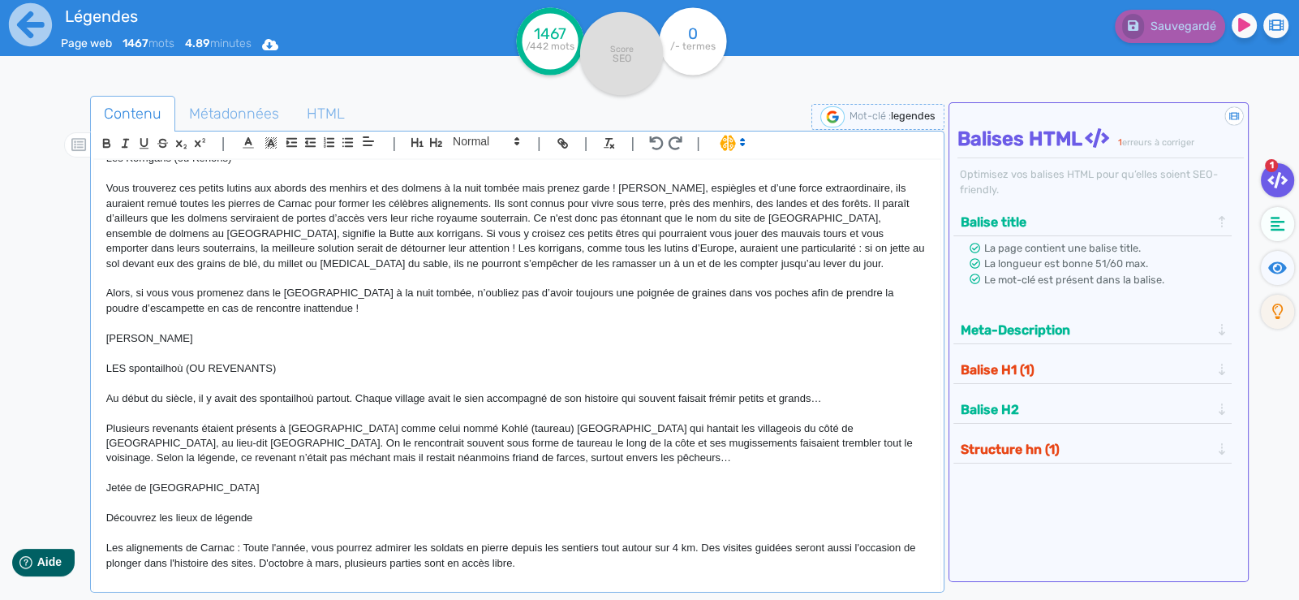
click at [142, 331] on p "[PERSON_NAME]" at bounding box center [517, 338] width 822 height 15
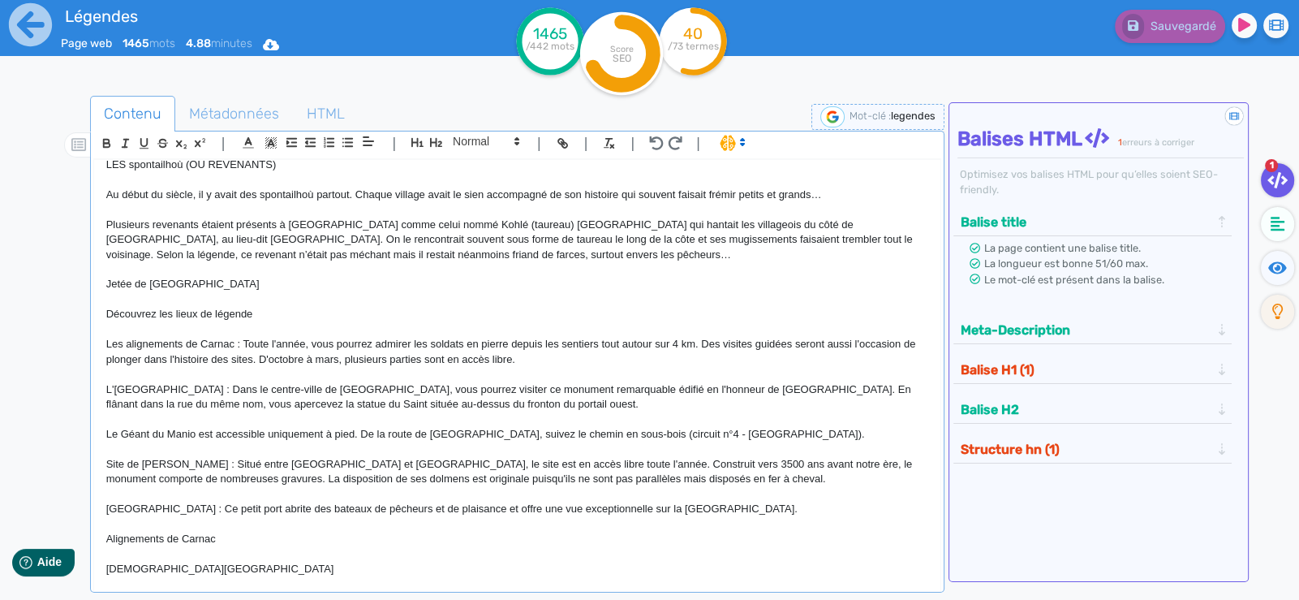
scroll to position [1407, 0]
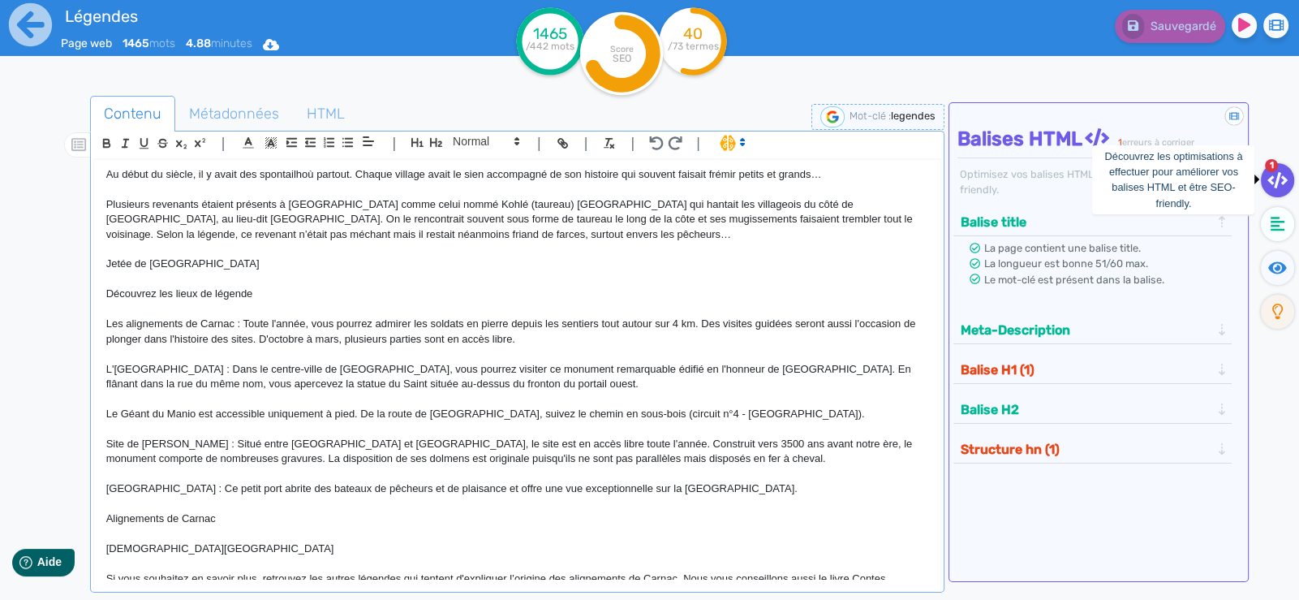
click at [1272, 179] on icon at bounding box center [1278, 180] width 20 height 16
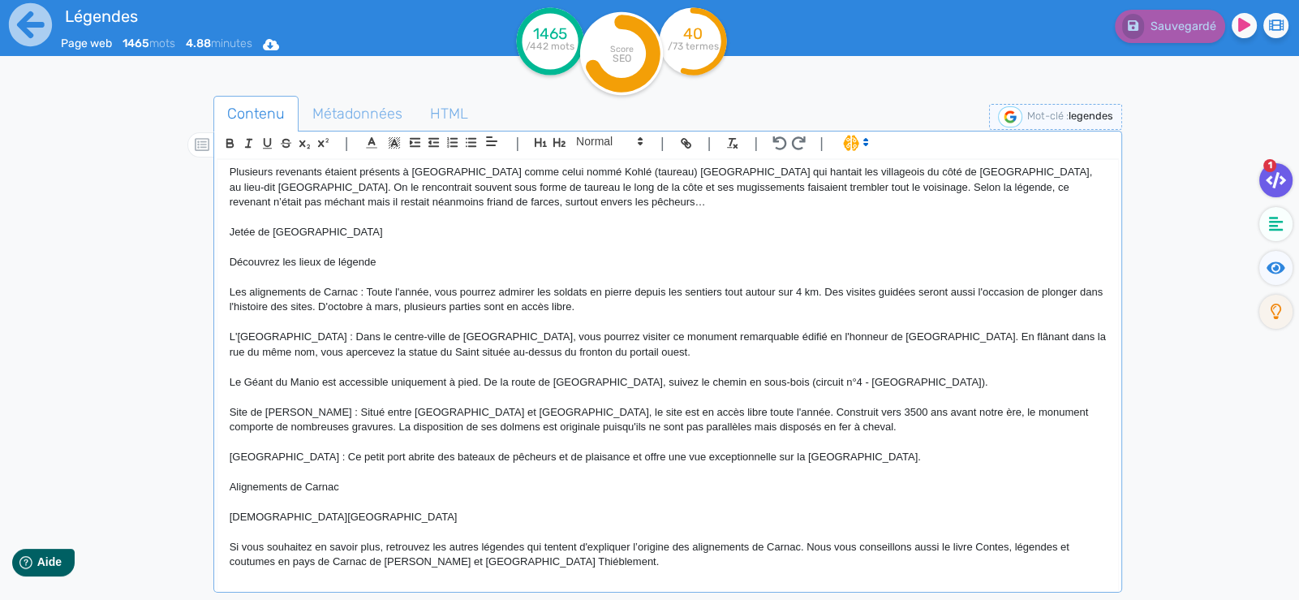
scroll to position [1378, 0]
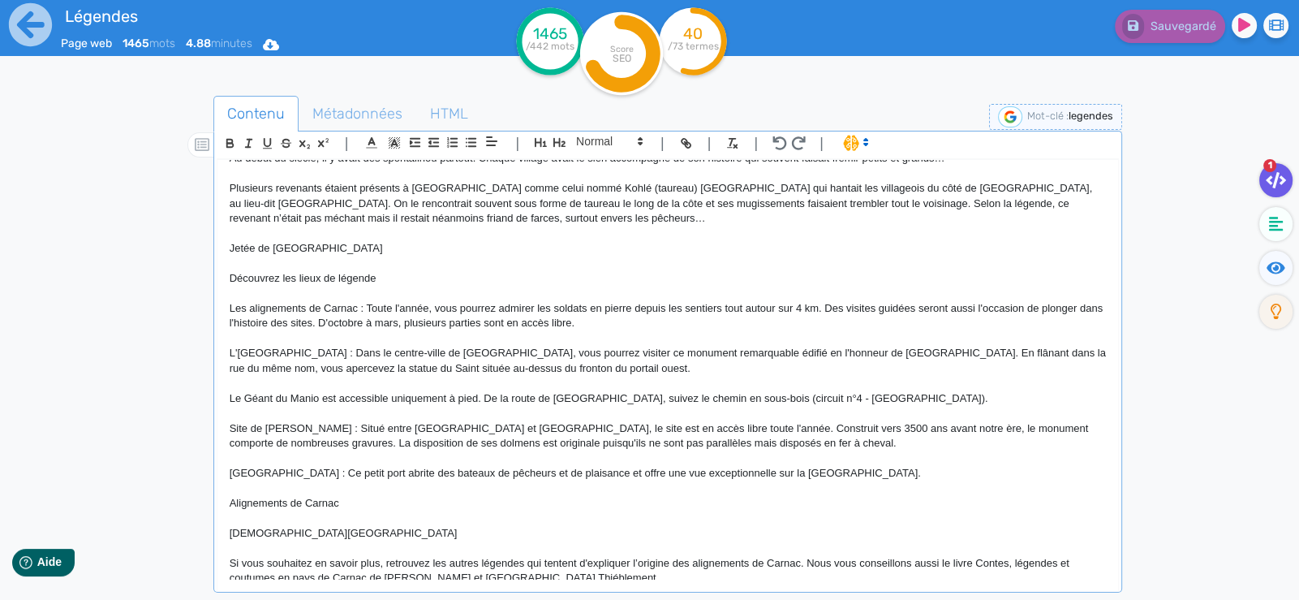
click at [1272, 189] on fa-icon at bounding box center [1276, 180] width 33 height 34
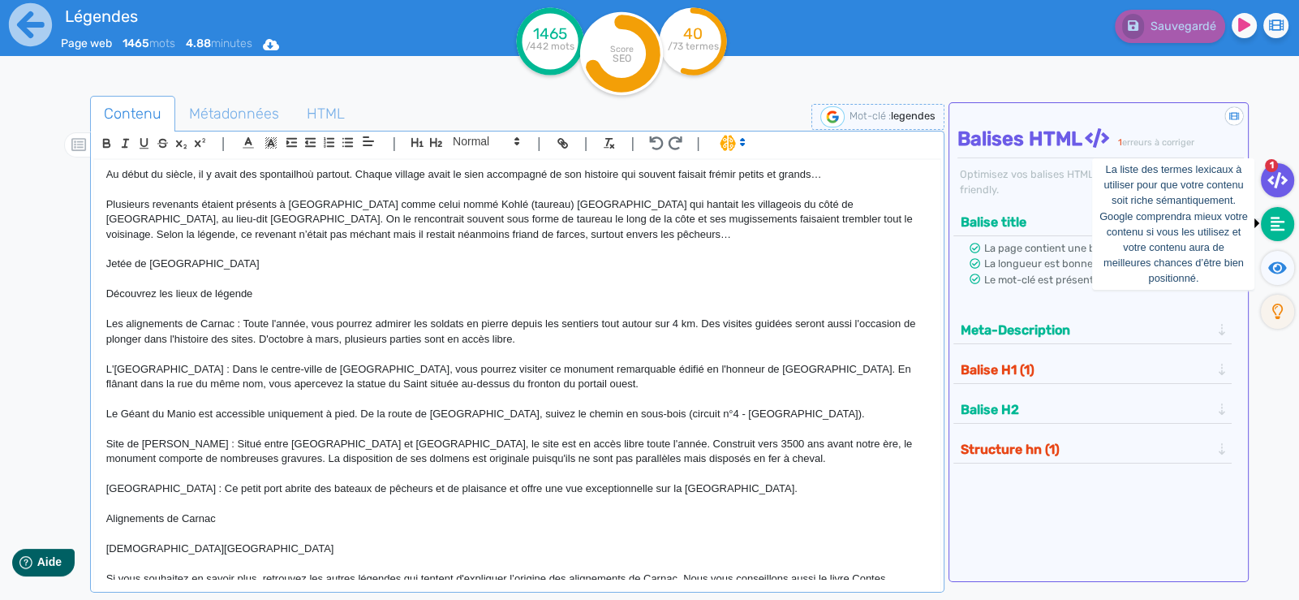
click at [1278, 225] on icon at bounding box center [1278, 224] width 15 height 15
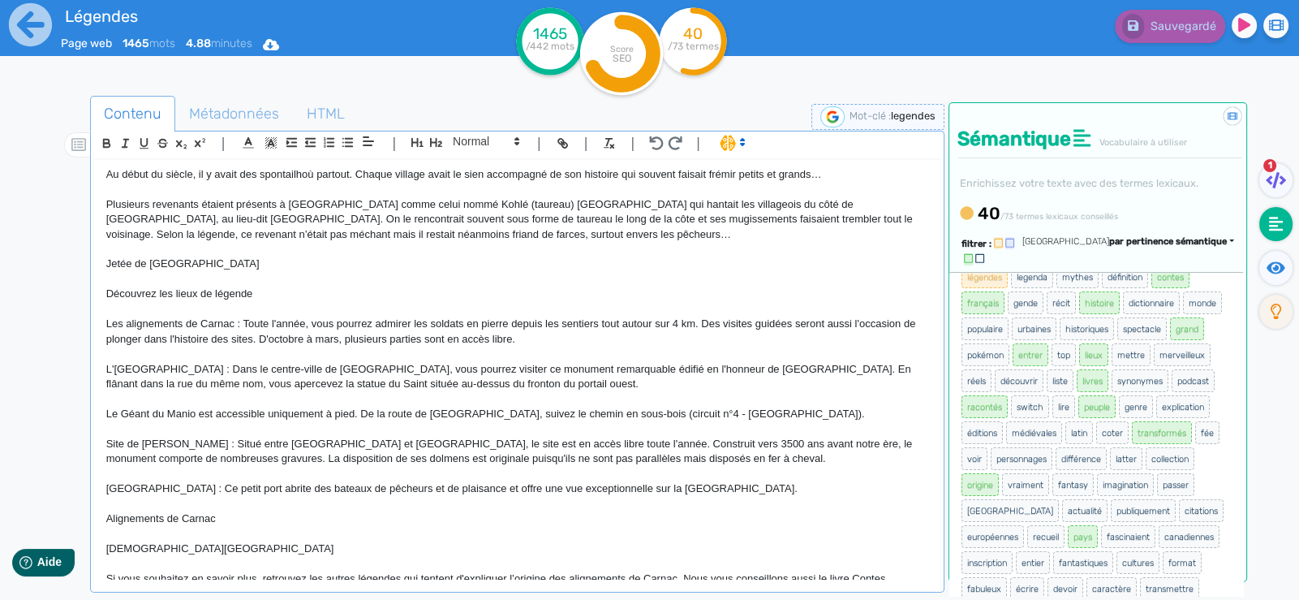
scroll to position [0, 0]
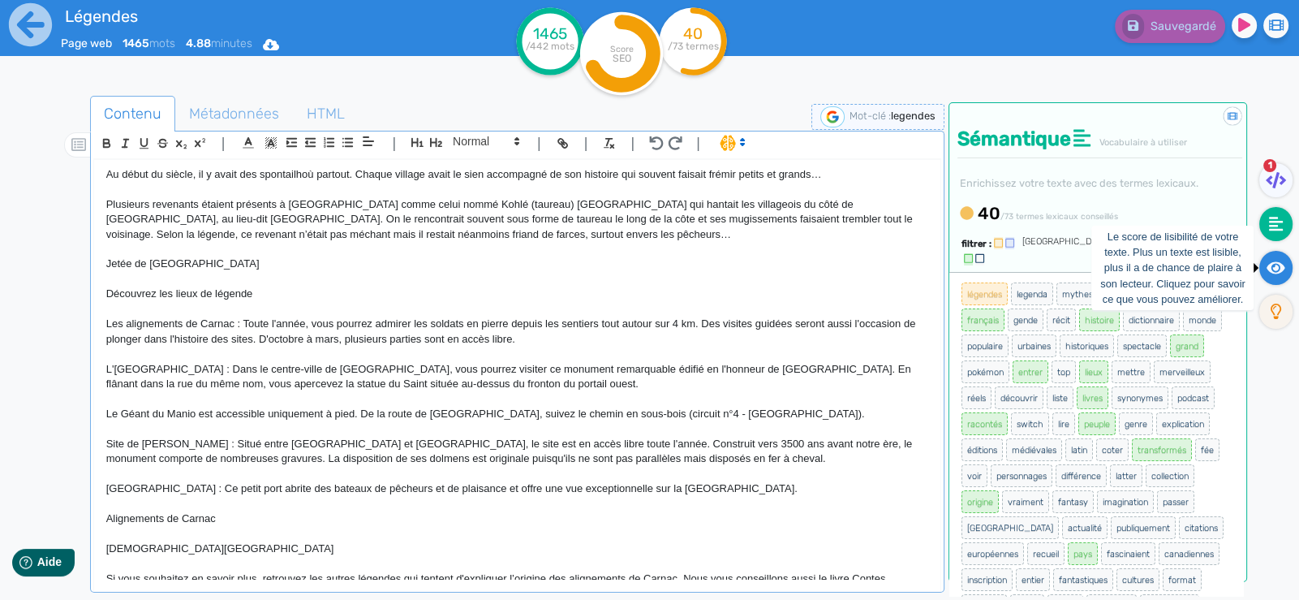
click at [1270, 269] on icon at bounding box center [1276, 267] width 19 height 12
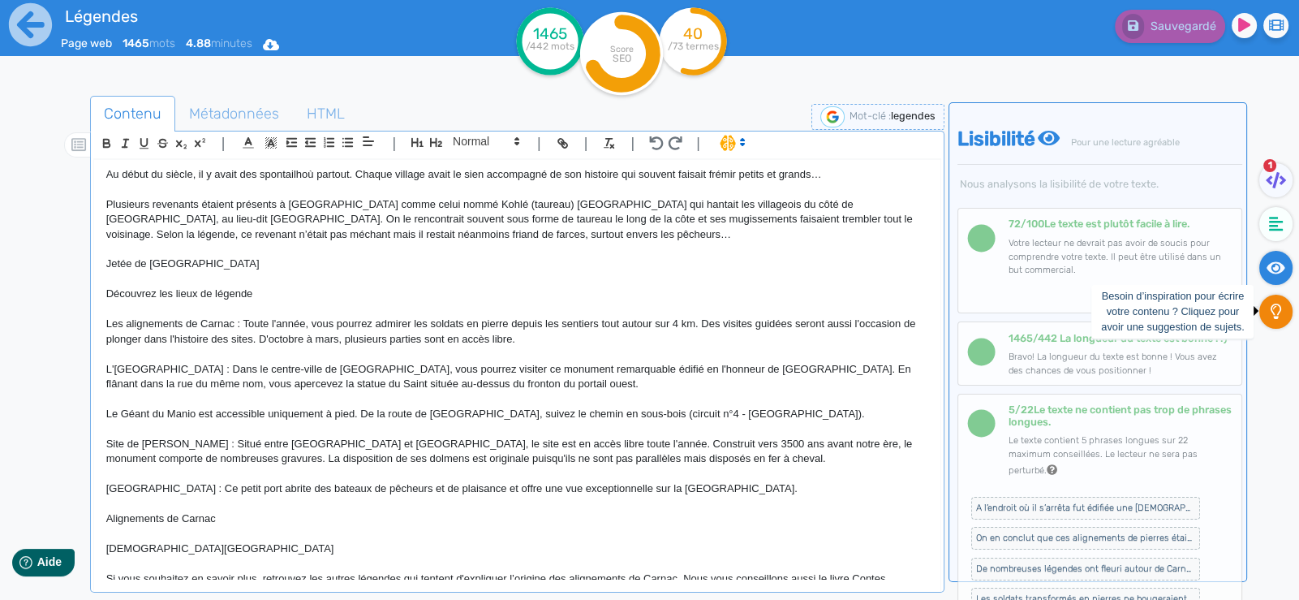
click at [1270, 312] on fa-icon at bounding box center [1276, 312] width 33 height 34
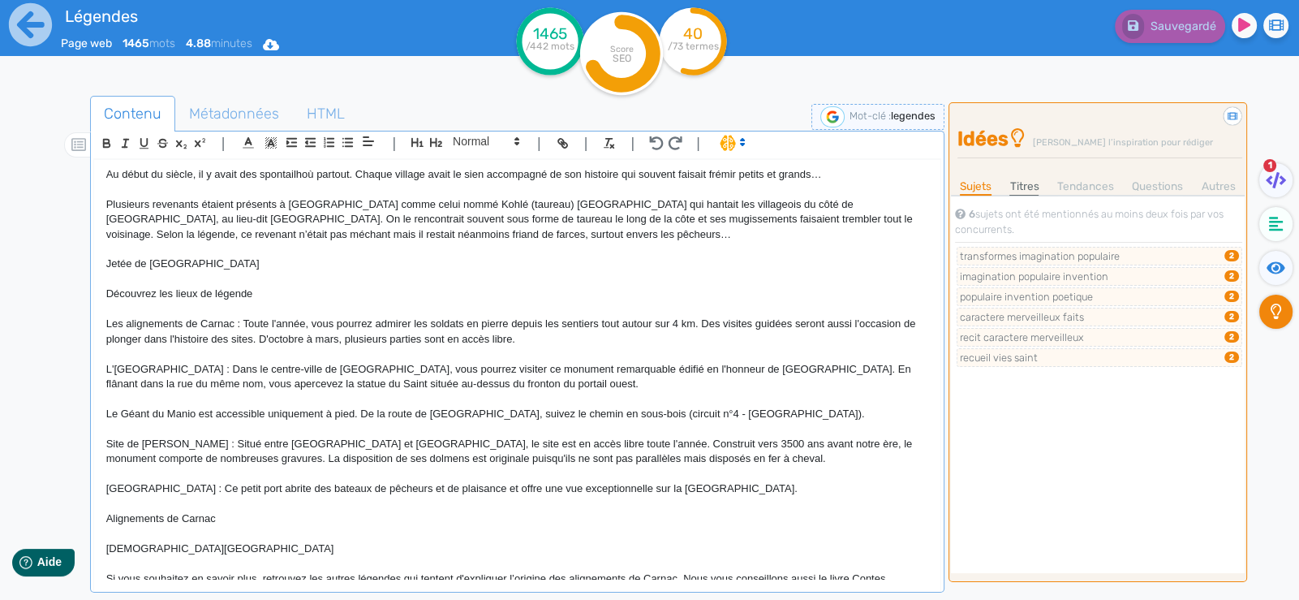
click at [1023, 185] on link "Titres" at bounding box center [1024, 186] width 29 height 17
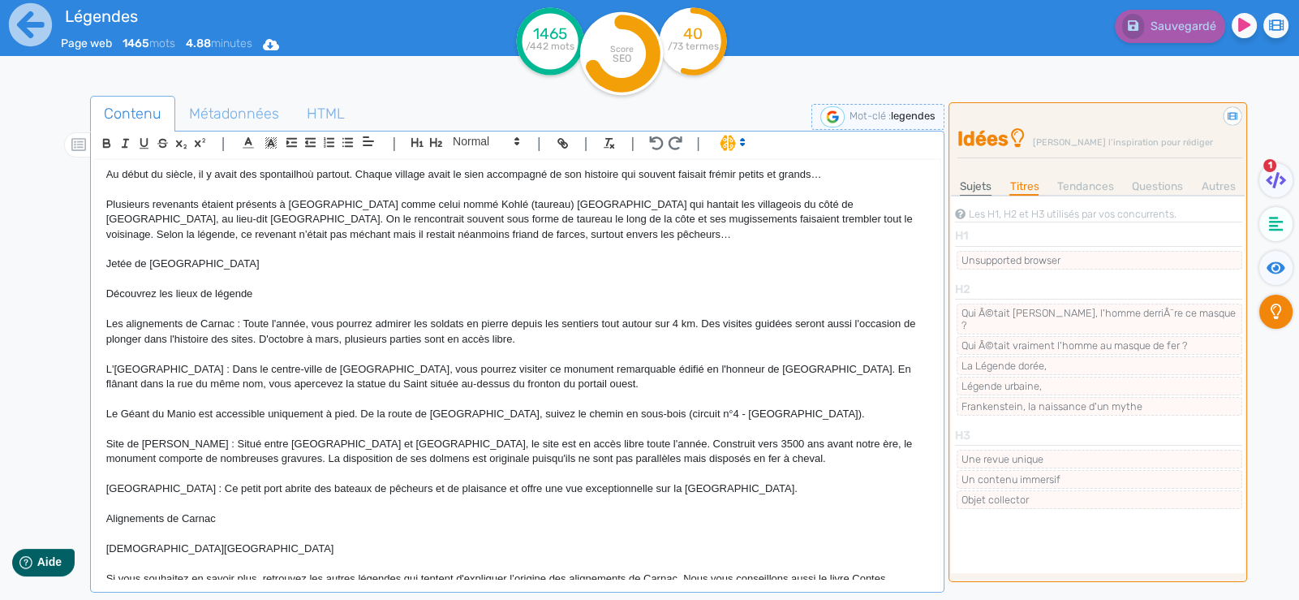
click at [987, 186] on link "Sujets" at bounding box center [976, 186] width 32 height 17
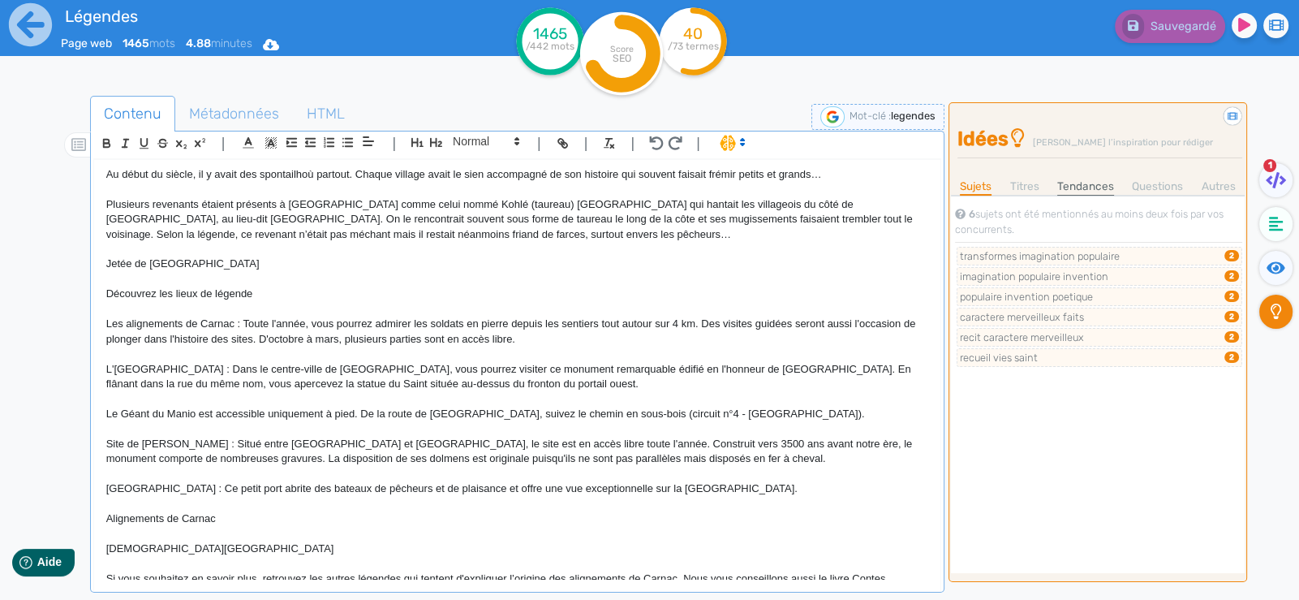
click at [1076, 190] on link "Tendances" at bounding box center [1086, 186] width 57 height 17
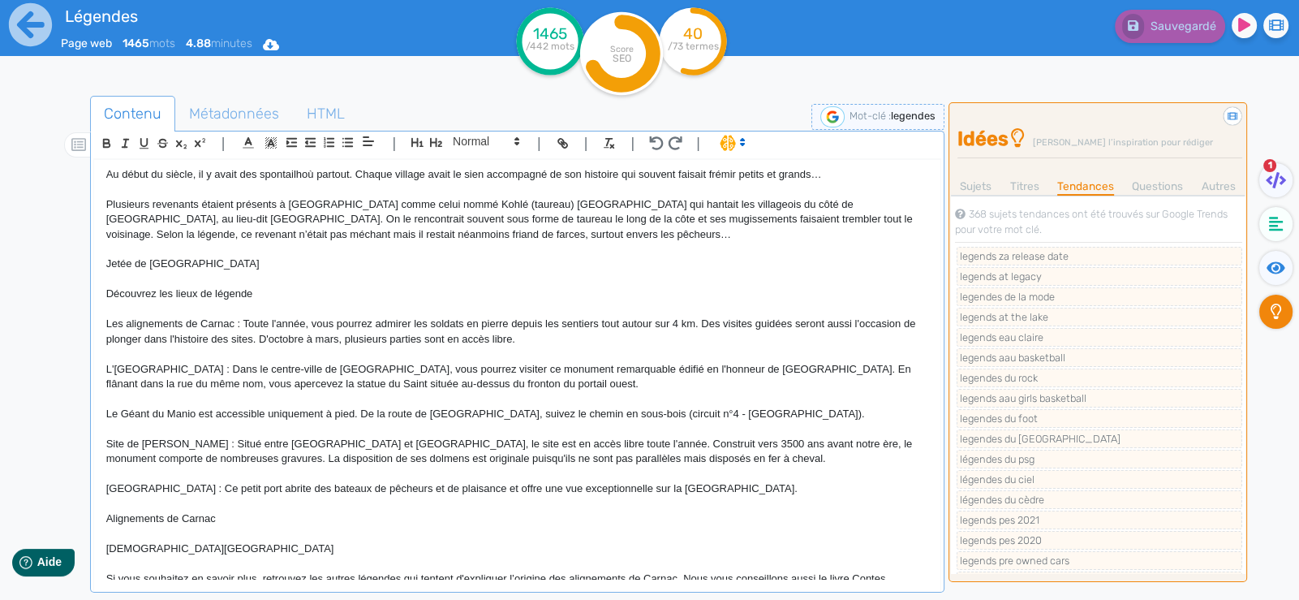
click at [1143, 199] on div "6 sujets ont été mentionnés au moins deux fois par vos concurrents. transformes…" at bounding box center [1098, 384] width 294 height 378
click at [1140, 191] on link "Questions" at bounding box center [1157, 186] width 51 height 17
click at [1208, 181] on link "Autres" at bounding box center [1219, 186] width 34 height 17
click at [980, 184] on link "Sujets" at bounding box center [976, 186] width 32 height 17
